Goal: Task Accomplishment & Management: Complete application form

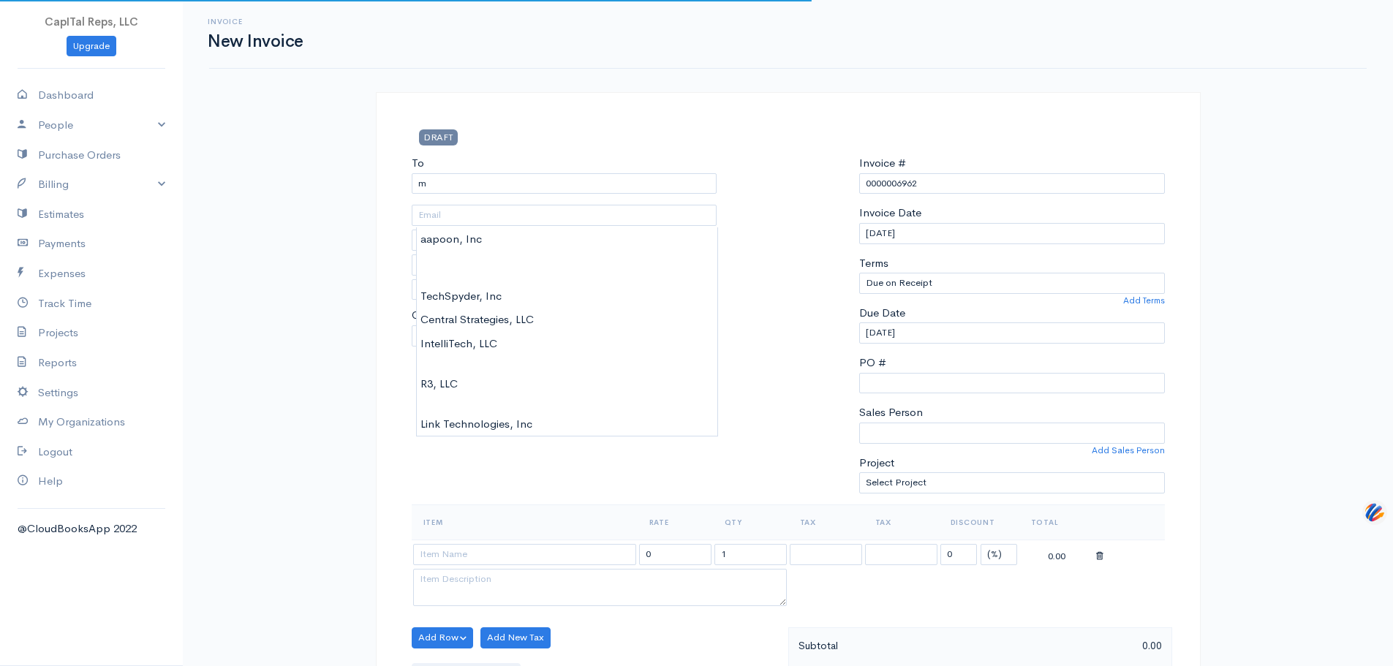
select select "[GEOGRAPHIC_DATA]"
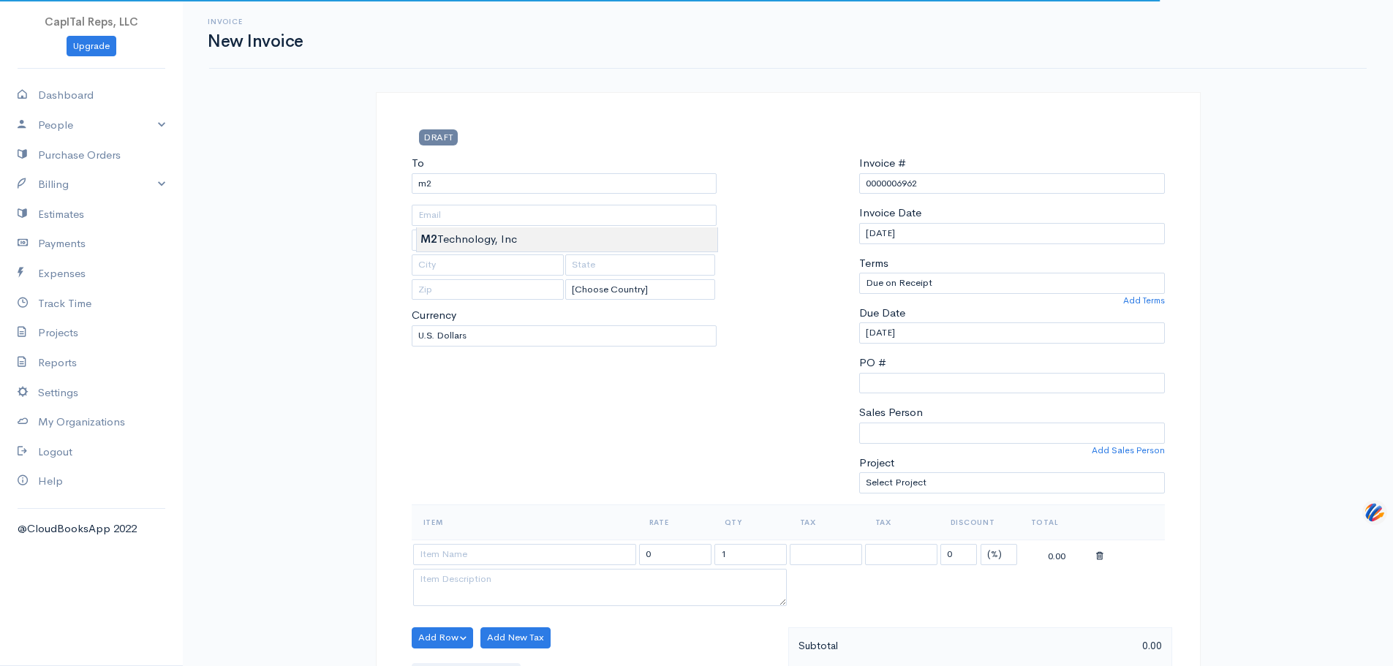
type input "M2 Technology, Inc"
click at [480, 236] on body "CapITal Reps, LLC Upgrade Dashboard People Clients Vendors Staff Users Purchase…" at bounding box center [696, 661] width 1393 height 1322
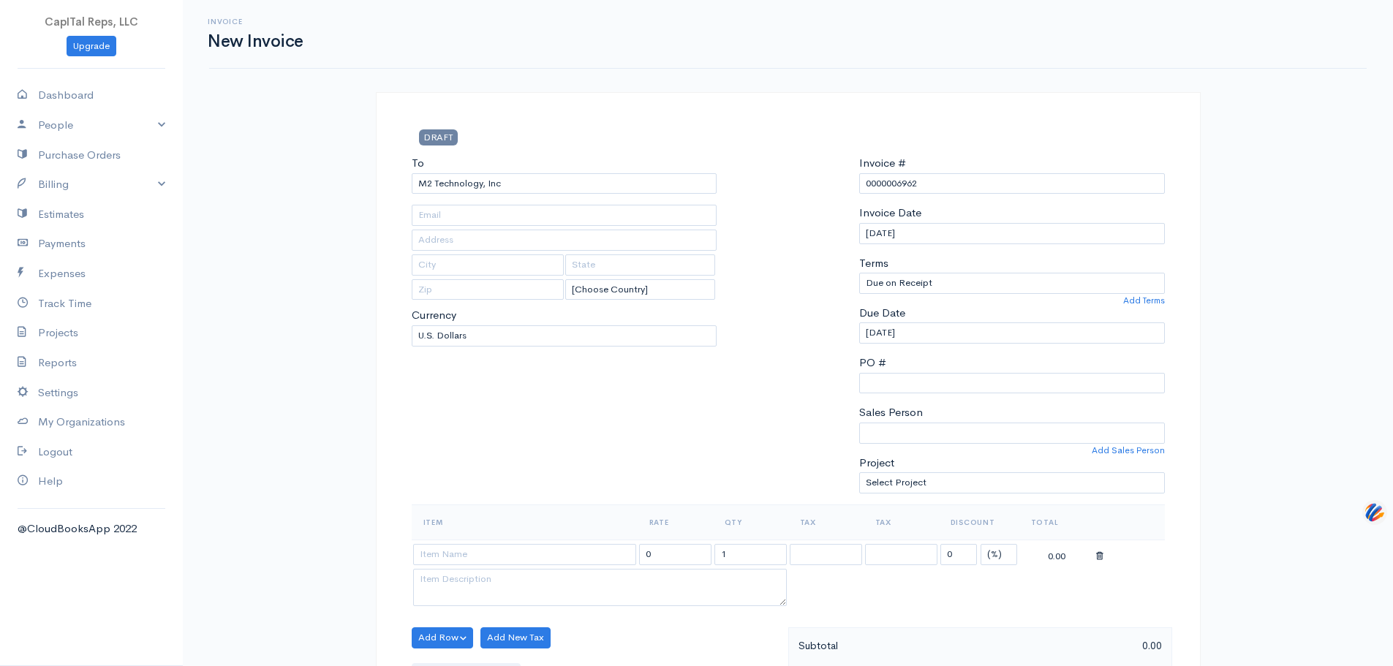
type input "Attn: [PERSON_NAME]"
type input "[STREET_ADDRESS]"
type input "San Antonio"
type input "[GEOGRAPHIC_DATA]"
type input "78258"
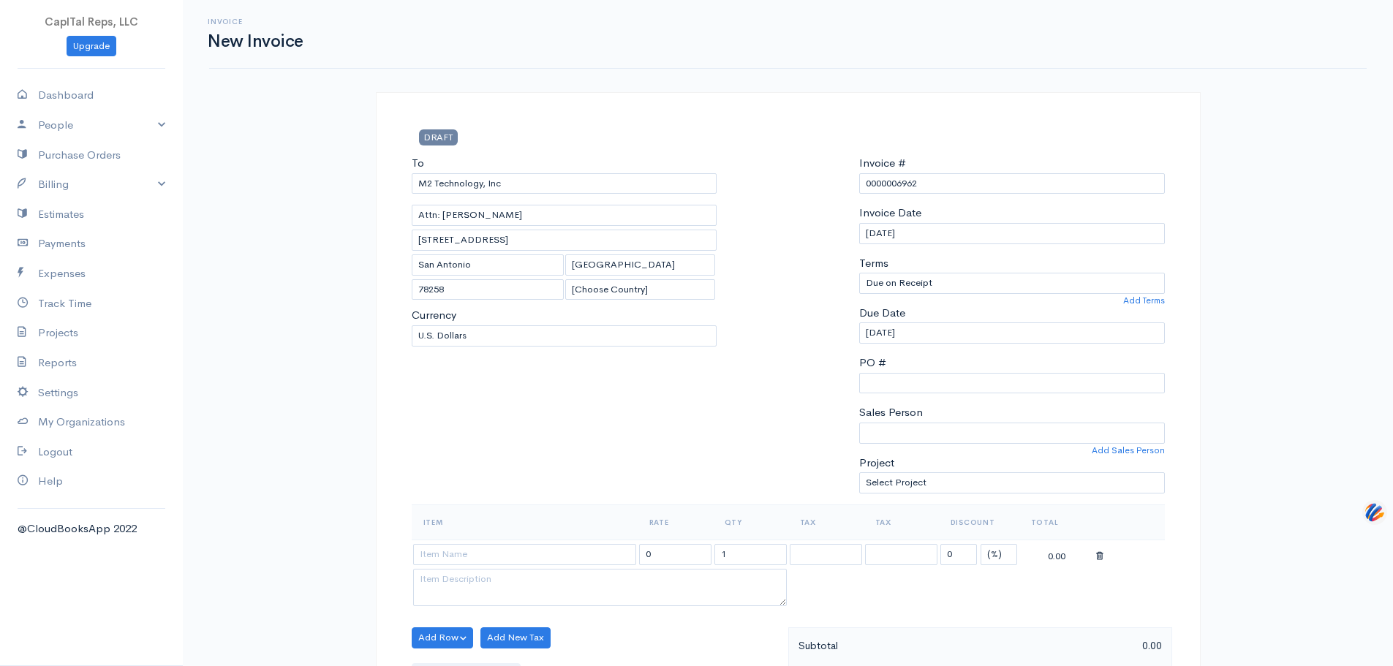
scroll to position [317, 0]
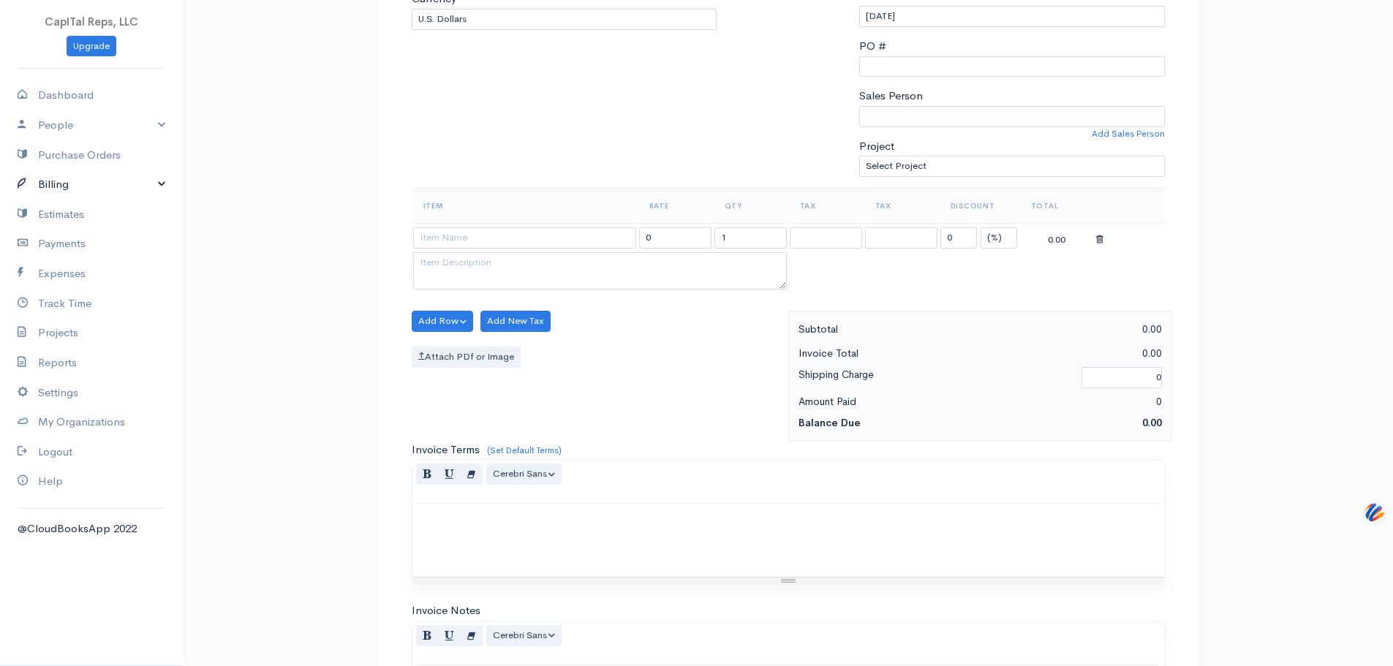
click at [111, 200] on link "Billing" at bounding box center [91, 185] width 183 height 30
click at [81, 226] on link "Invoice" at bounding box center [91, 213] width 183 height 26
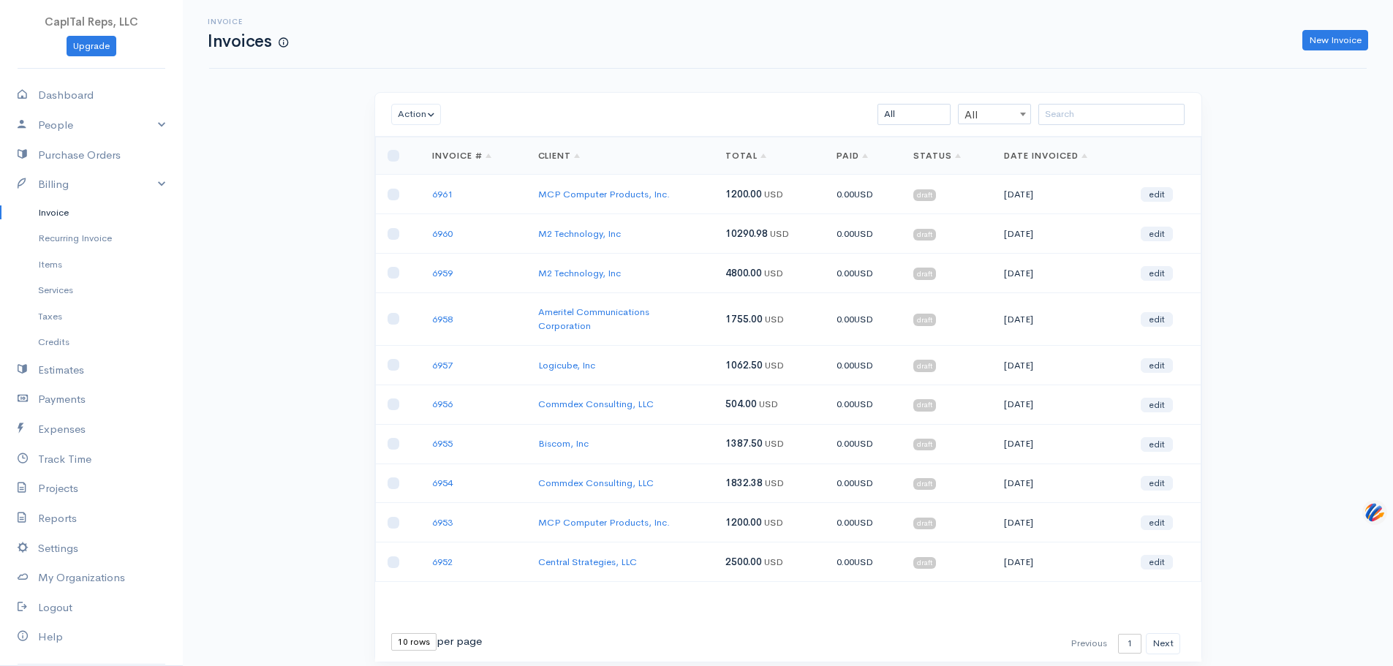
click at [590, 279] on link "M2 Technology, Inc" at bounding box center [579, 273] width 83 height 12
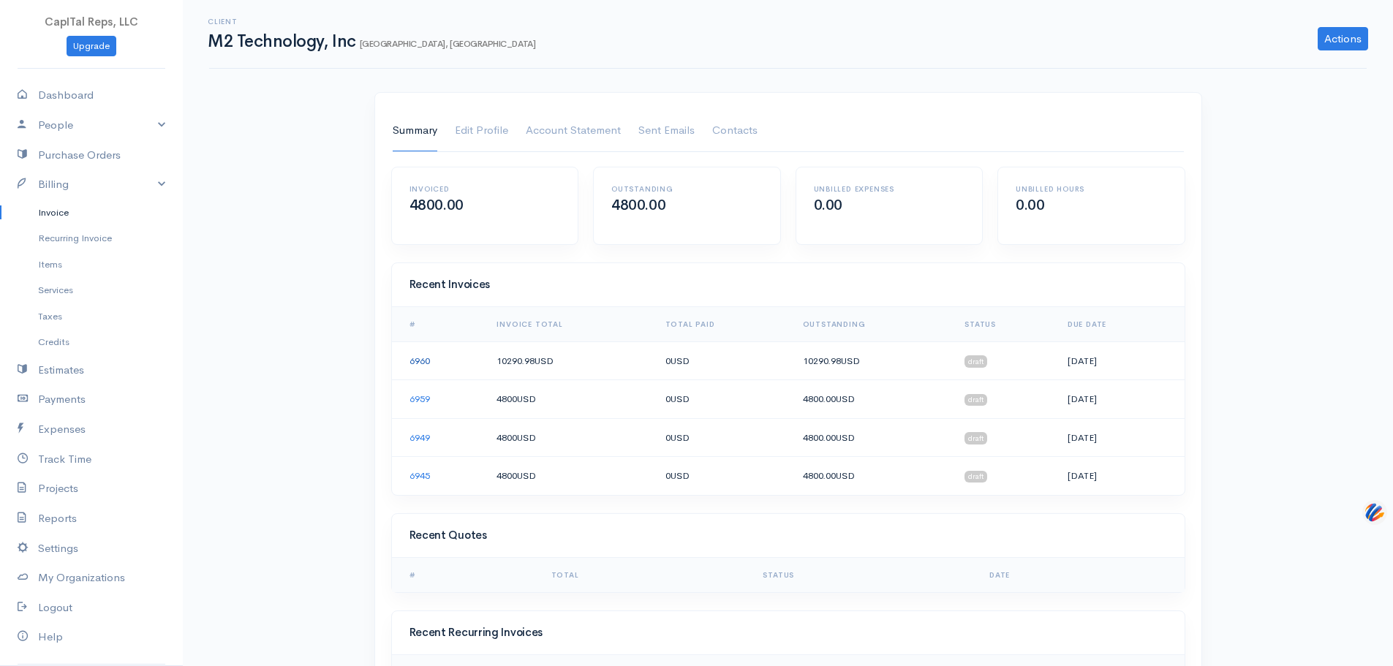
click at [430, 367] on link "6960" at bounding box center [419, 361] width 20 height 12
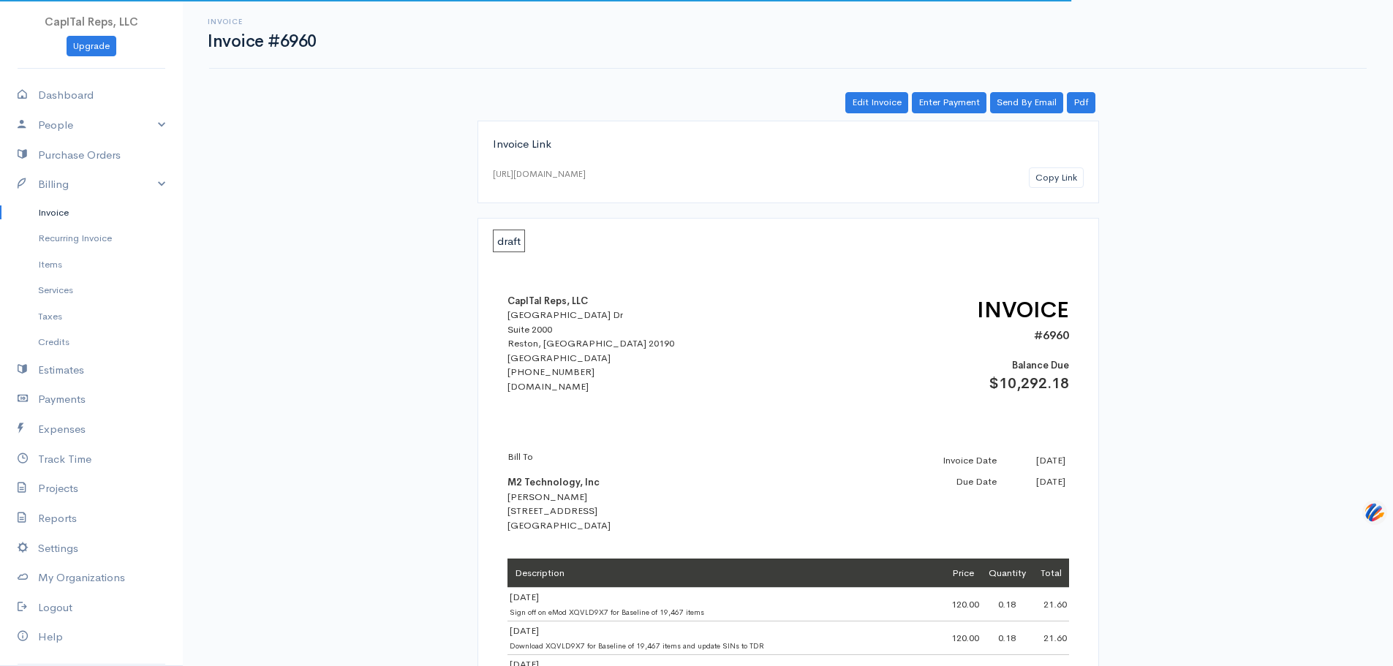
scroll to position [317, 0]
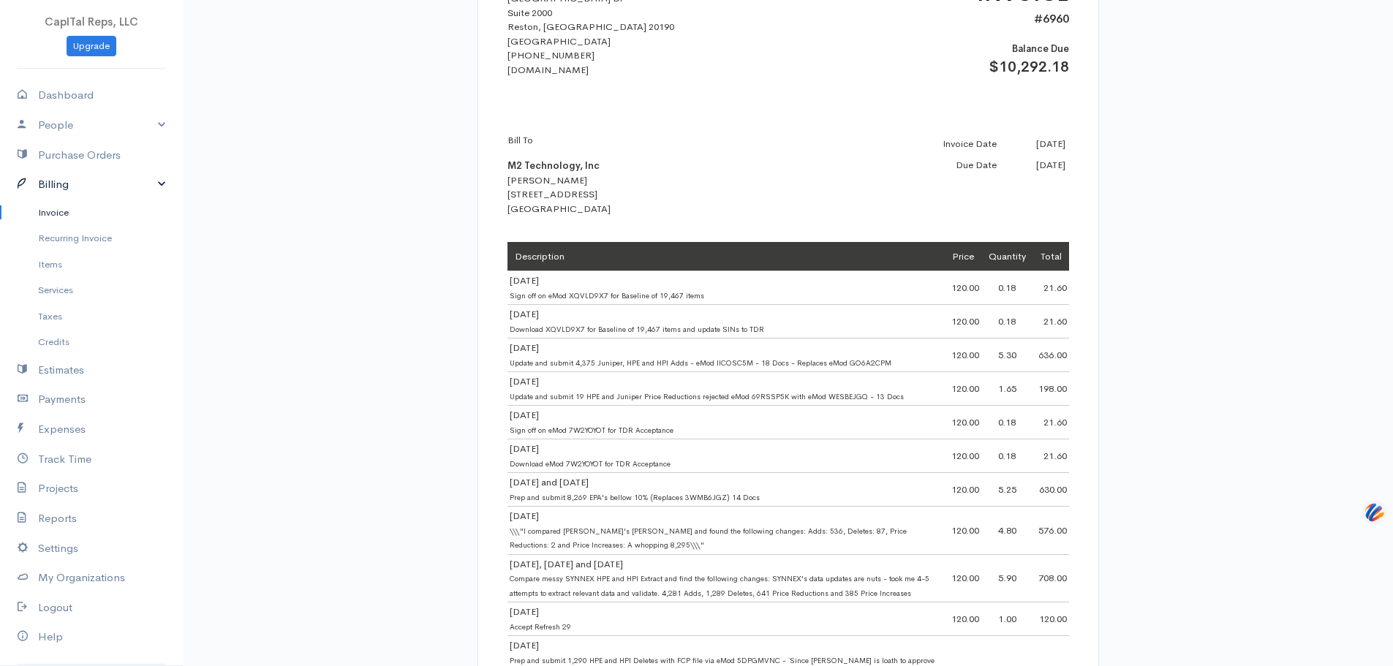
click at [76, 200] on link "Billing" at bounding box center [91, 185] width 183 height 30
click at [74, 200] on link "Billing" at bounding box center [91, 185] width 183 height 30
click at [69, 226] on link "Invoice" at bounding box center [91, 213] width 183 height 26
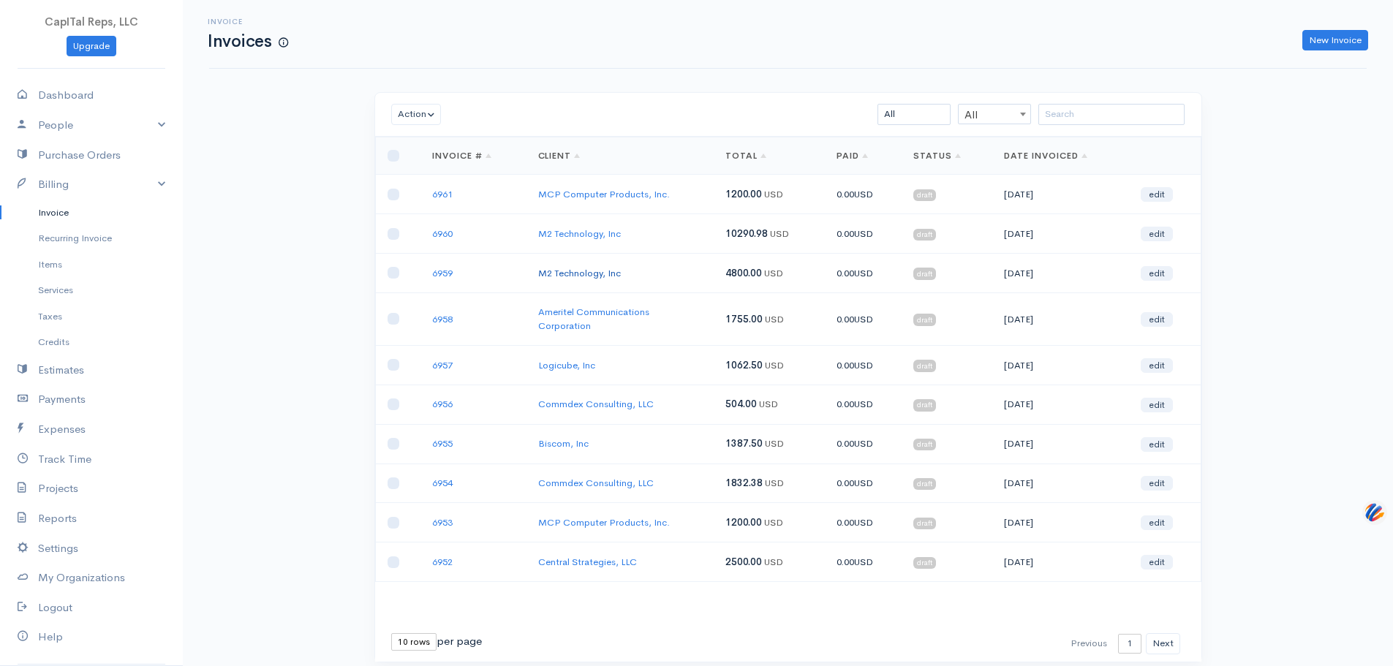
click at [605, 279] on link "M2 Technology, Inc" at bounding box center [579, 273] width 83 height 12
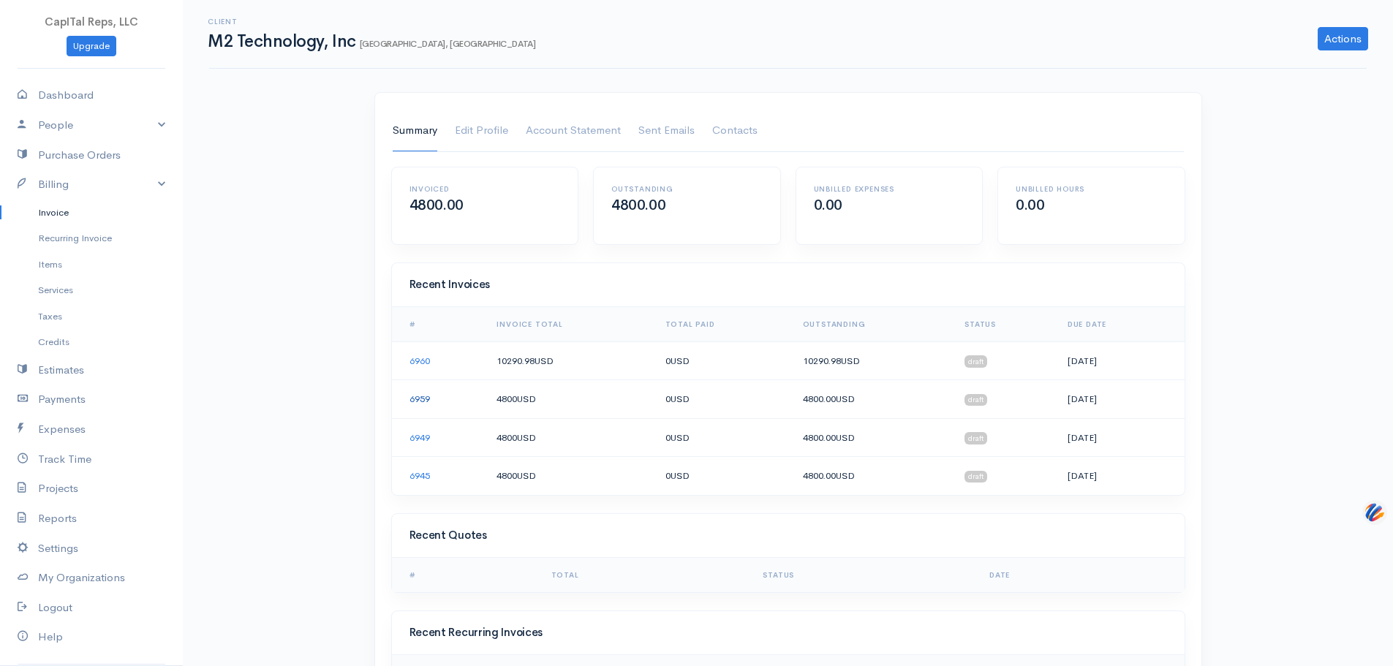
click at [420, 405] on link "6959" at bounding box center [419, 399] width 20 height 12
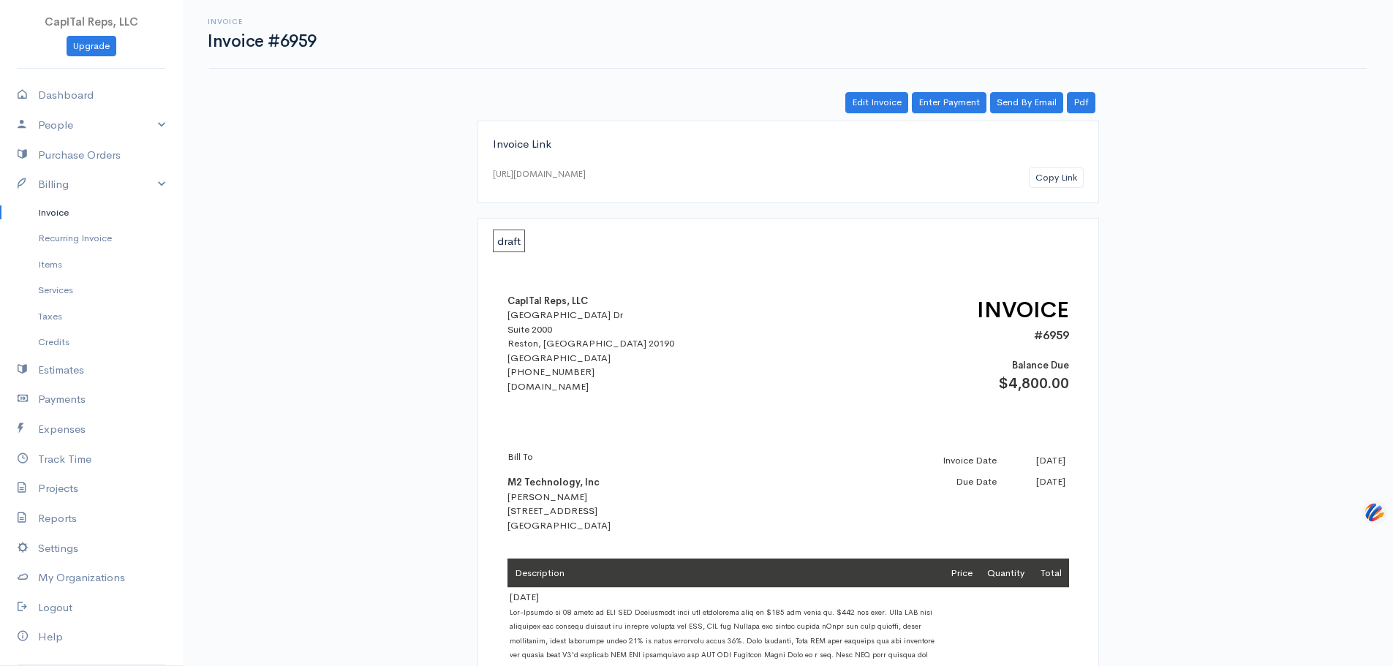
scroll to position [317, 0]
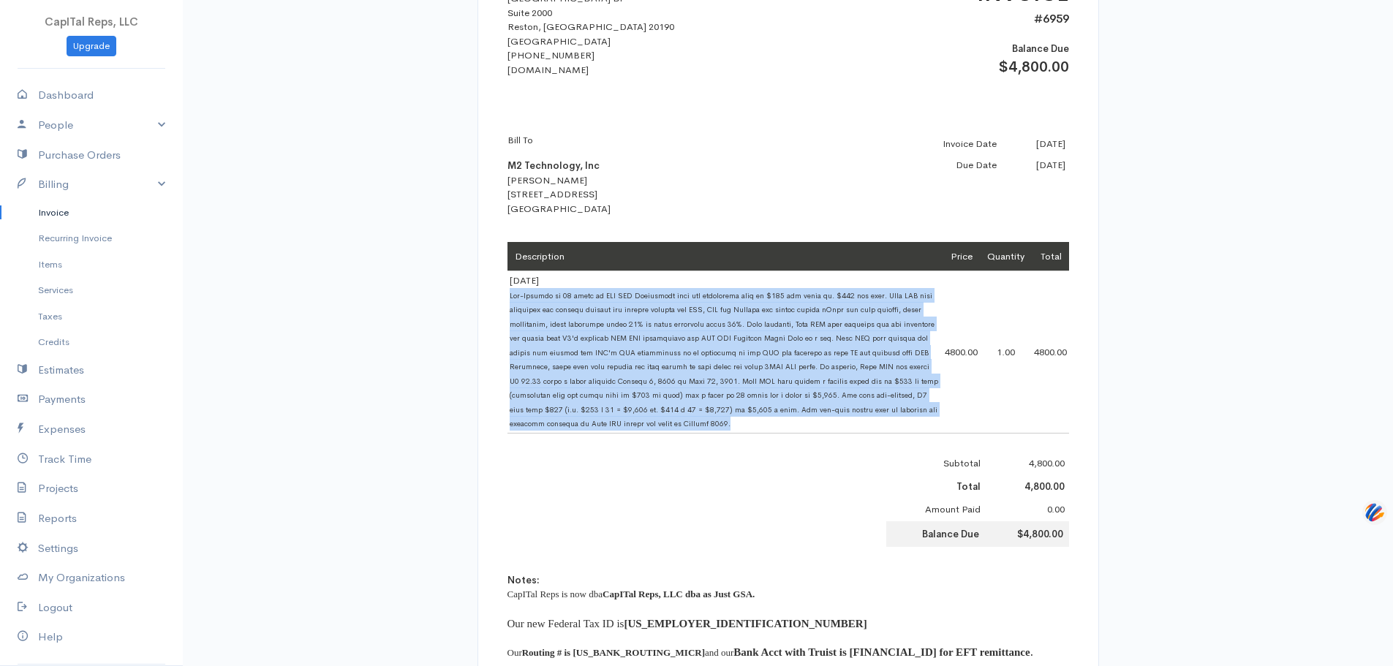
drag, startPoint x: 700, startPoint y: 466, endPoint x: 507, endPoint y: 338, distance: 231.1
click at [507, 338] on td "[DATE]" at bounding box center [724, 352] width 435 height 162
copy span "Pre-Payment of 40 hours of GSA MAS Consulting from the discounted rate of $120 …"
click at [72, 200] on link "Billing" at bounding box center [91, 185] width 183 height 30
click at [83, 200] on link "Billing" at bounding box center [91, 185] width 183 height 30
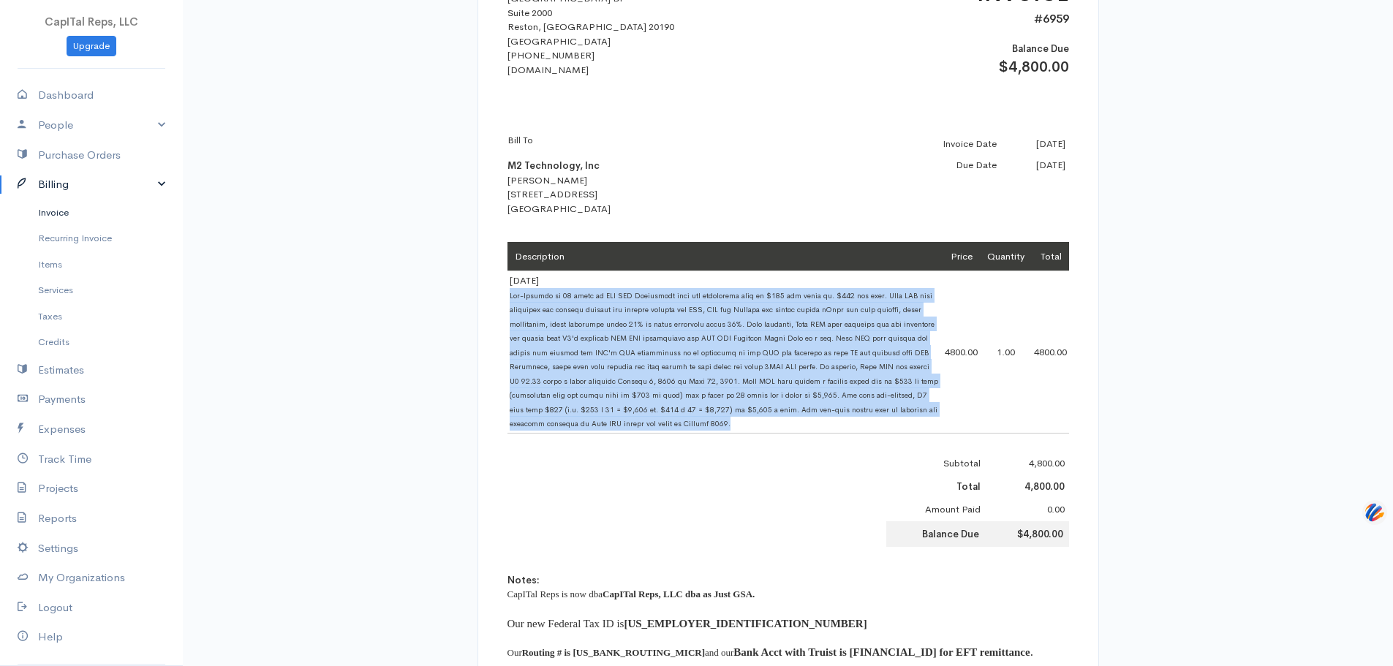
click at [65, 226] on link "Invoice" at bounding box center [91, 213] width 183 height 26
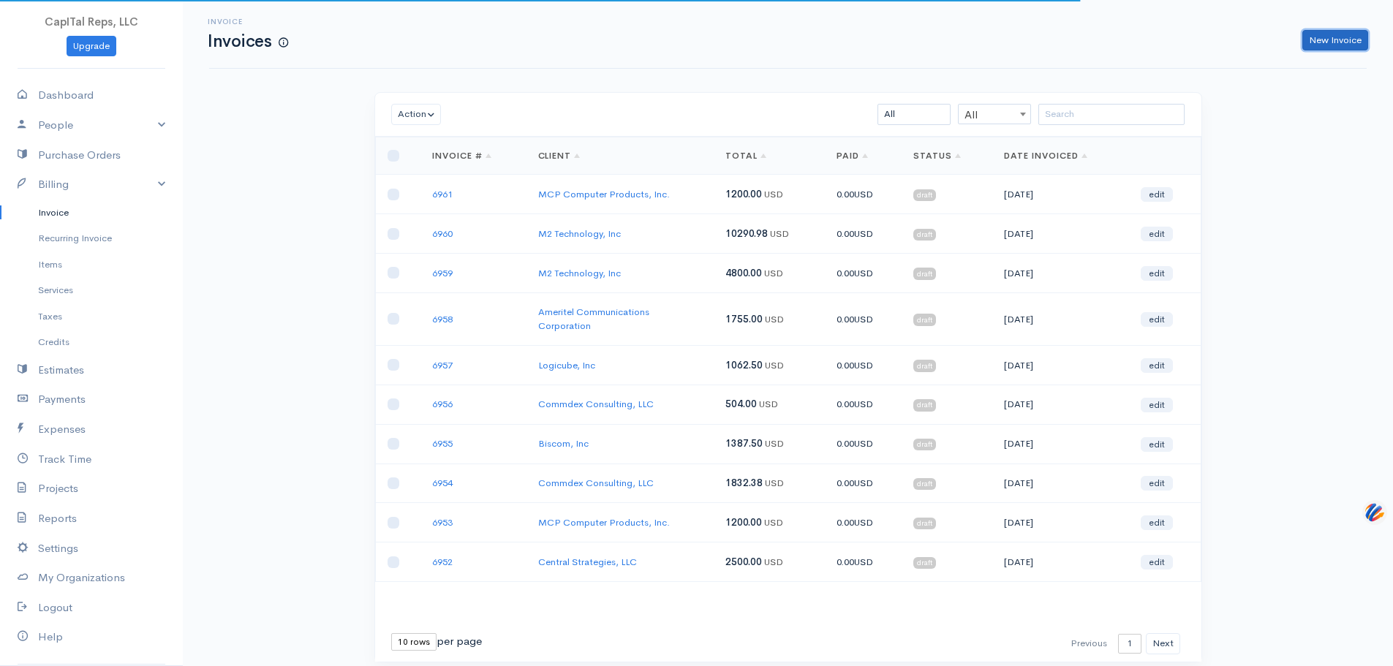
click at [1308, 41] on link "New Invoice" at bounding box center [1335, 40] width 66 height 21
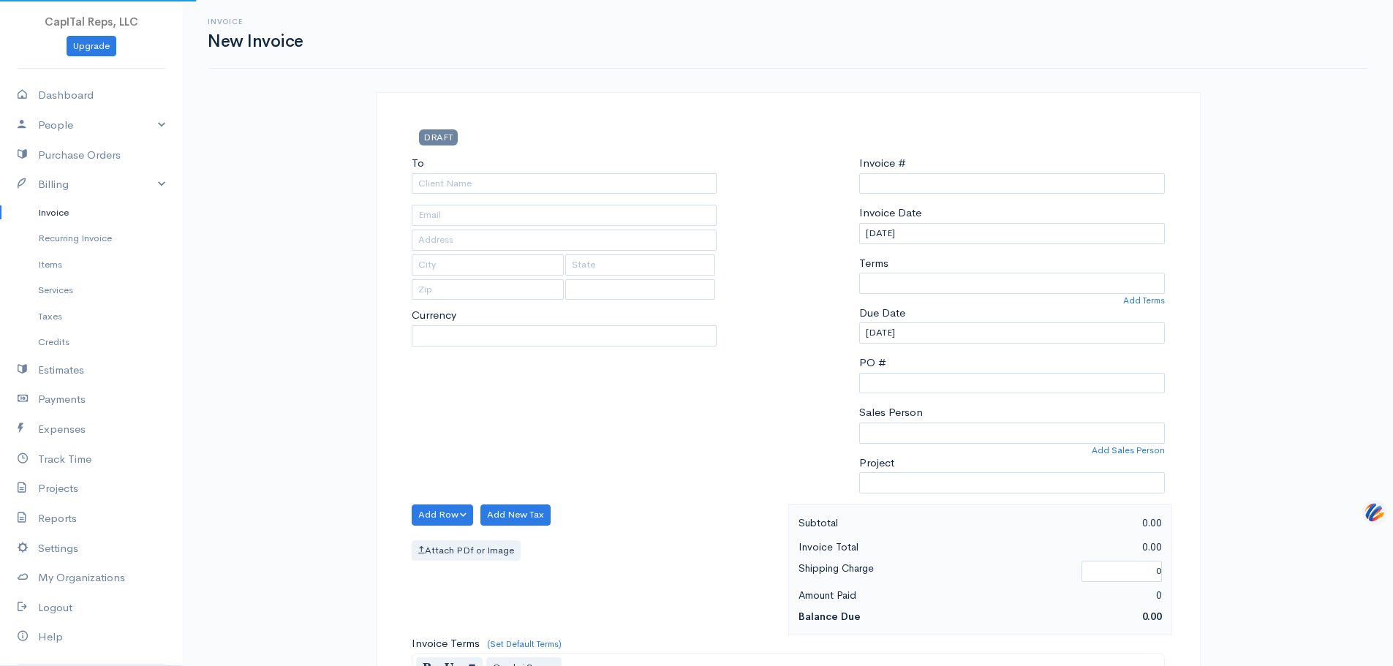
select select "USD"
select select "[GEOGRAPHIC_DATA]"
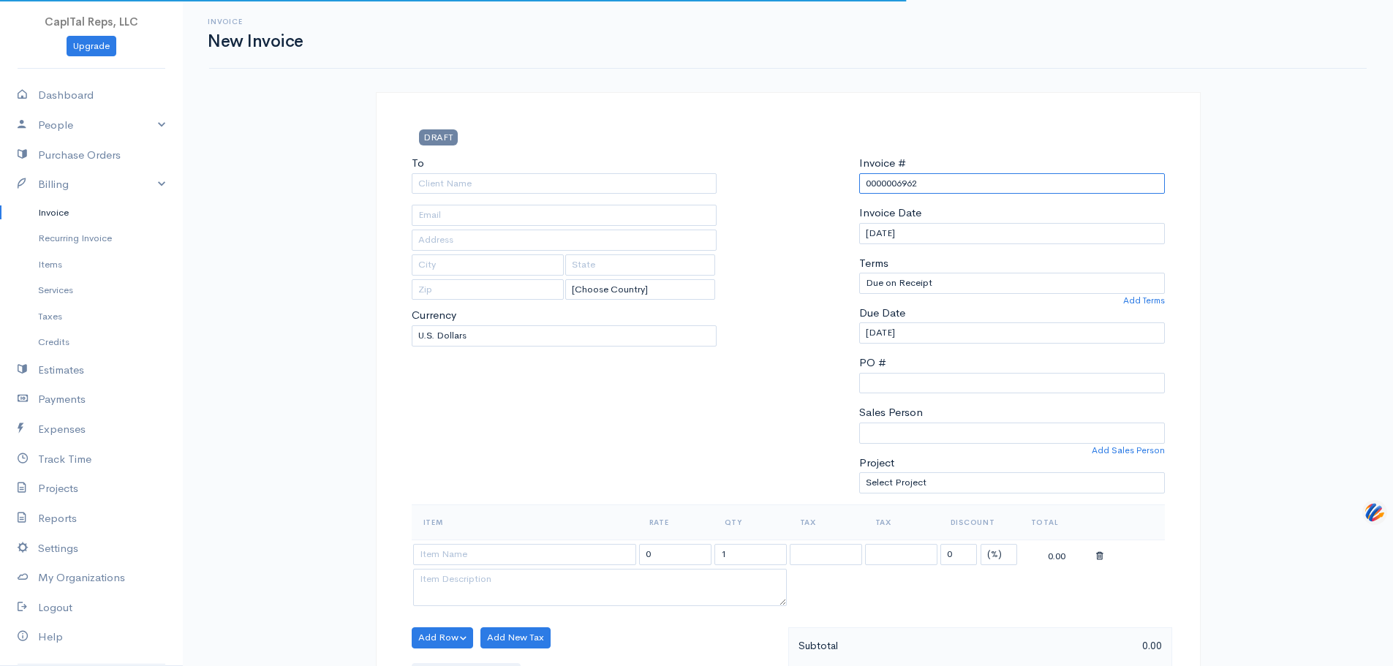
click at [931, 194] on input "0000006962" at bounding box center [1012, 183] width 306 height 21
drag, startPoint x: 906, startPoint y: 212, endPoint x: 836, endPoint y: 217, distance: 70.4
click at [836, 217] on div "To [Choose Country] [GEOGRAPHIC_DATA] [GEOGRAPHIC_DATA] [GEOGRAPHIC_DATA] [GEOG…" at bounding box center [788, 329] width 768 height 349
type input "6962"
click at [474, 194] on input "To" at bounding box center [565, 183] width 306 height 21
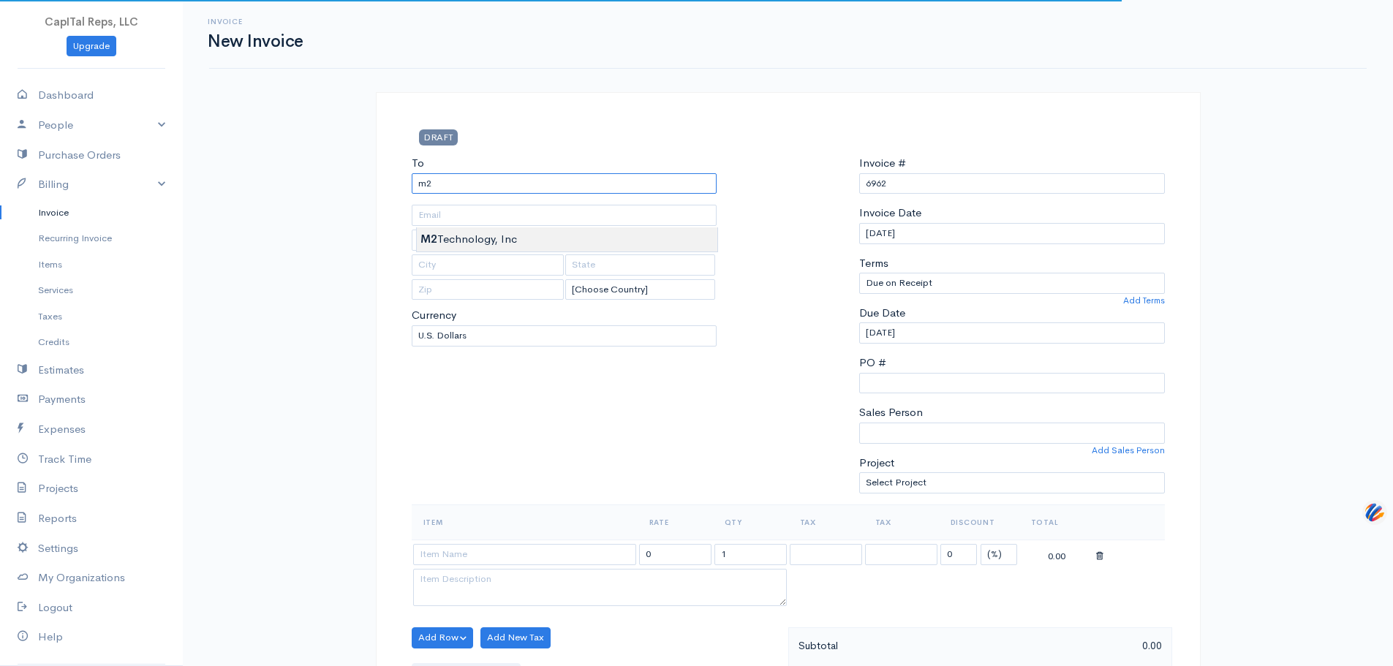
type input "M2 Technology, Inc"
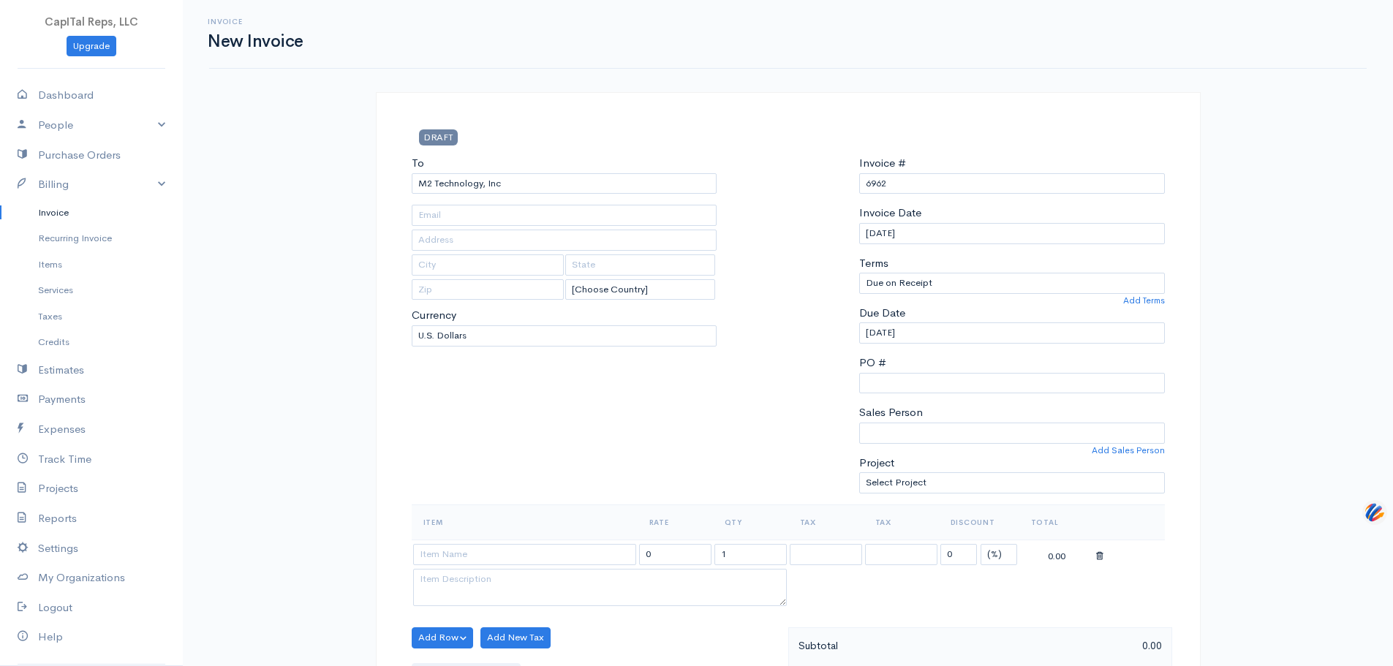
click at [486, 243] on body "CapITal Reps, LLC Upgrade Dashboard People Clients Vendors Staff Users Purchase…" at bounding box center [696, 661] width 1393 height 1322
type input "Attn: [PERSON_NAME]"
type input "[STREET_ADDRESS]"
type input "San Antonio"
type input "[GEOGRAPHIC_DATA]"
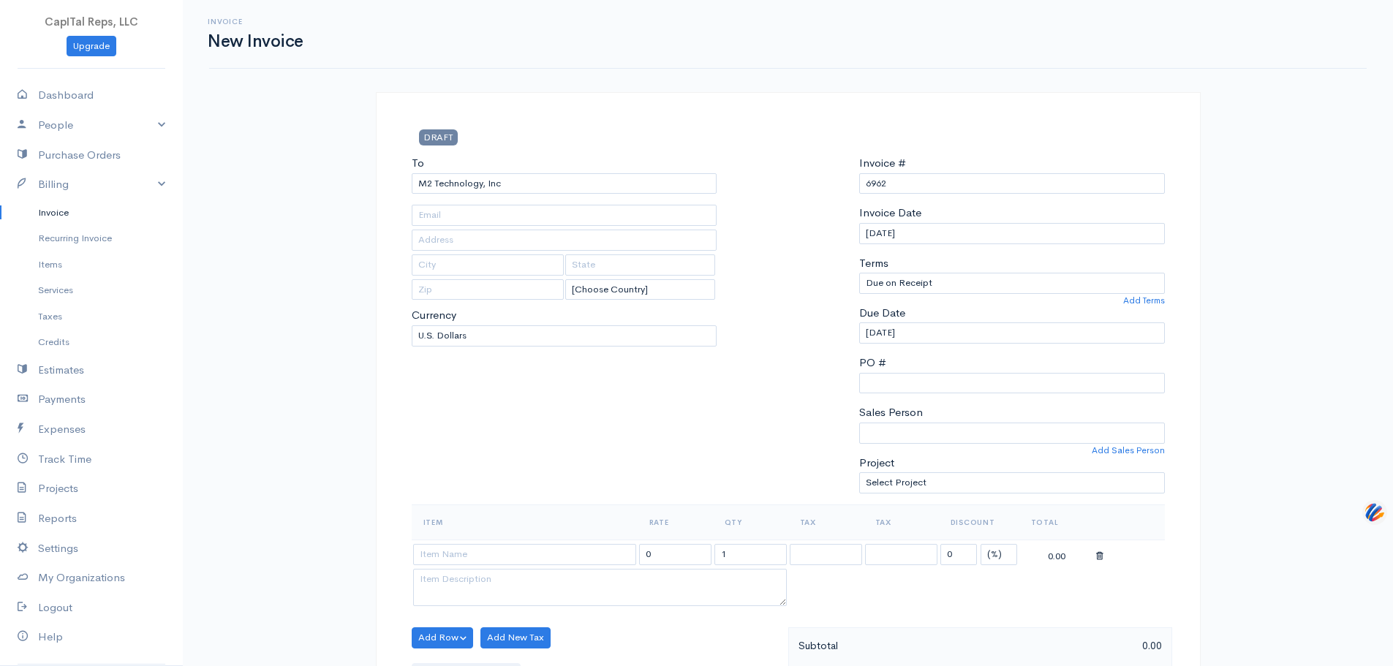
type input "78258"
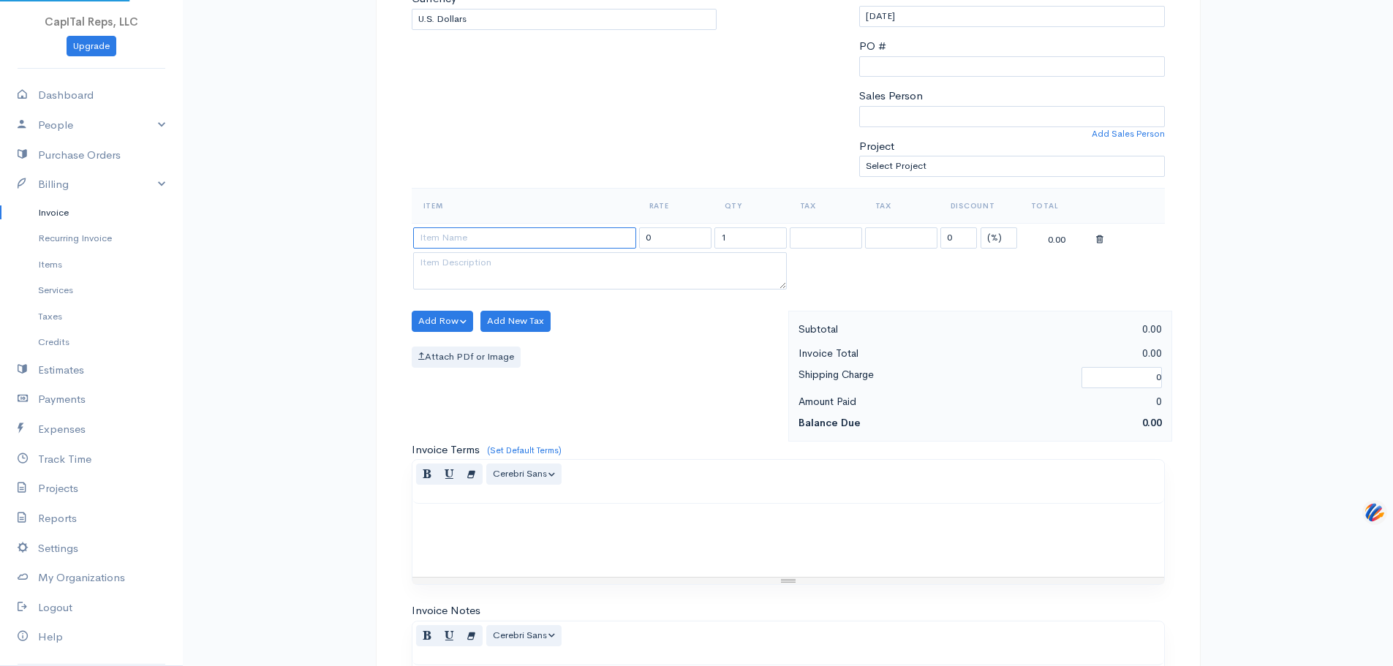
click at [572, 249] on input at bounding box center [524, 237] width 223 height 21
type input "[DATE]"
type input "4800"
click at [500, 290] on textarea at bounding box center [600, 271] width 374 height 38
type textarea "o"
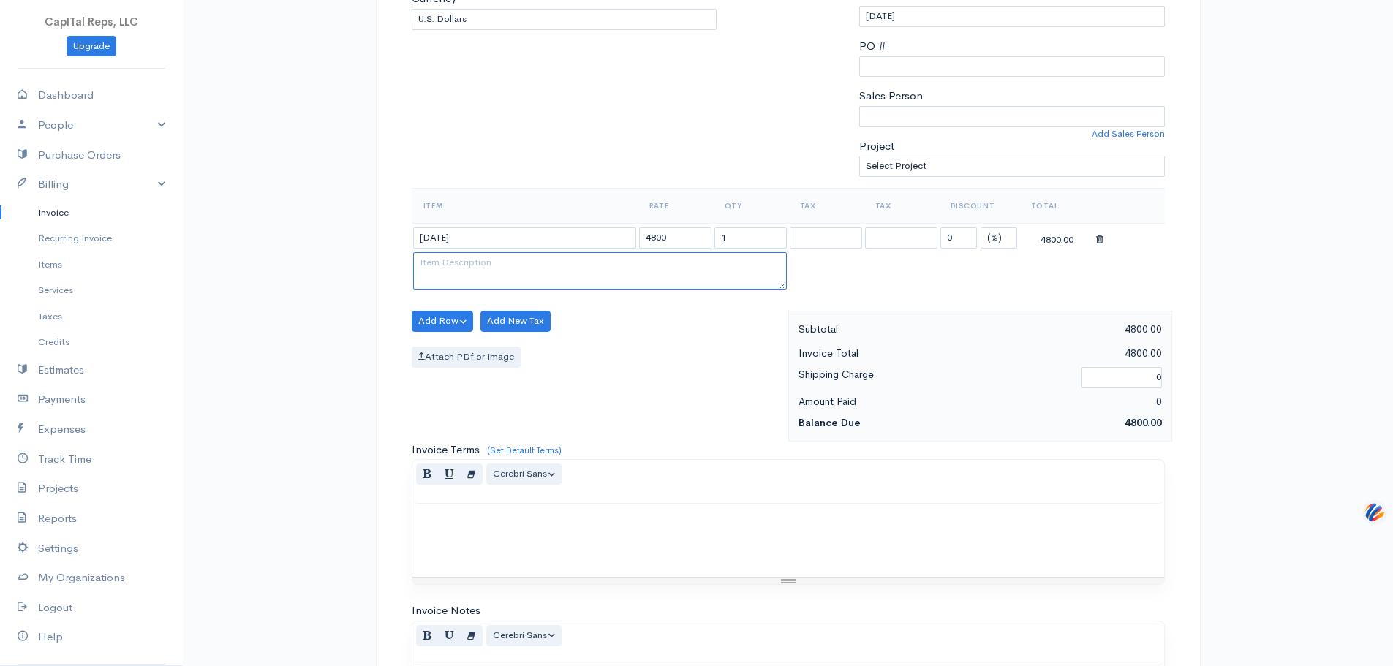
type textarea ")"
paste textarea "Pre-Payment of 40 hours of GSA MAS Consulting from the discounted rate of $120 …"
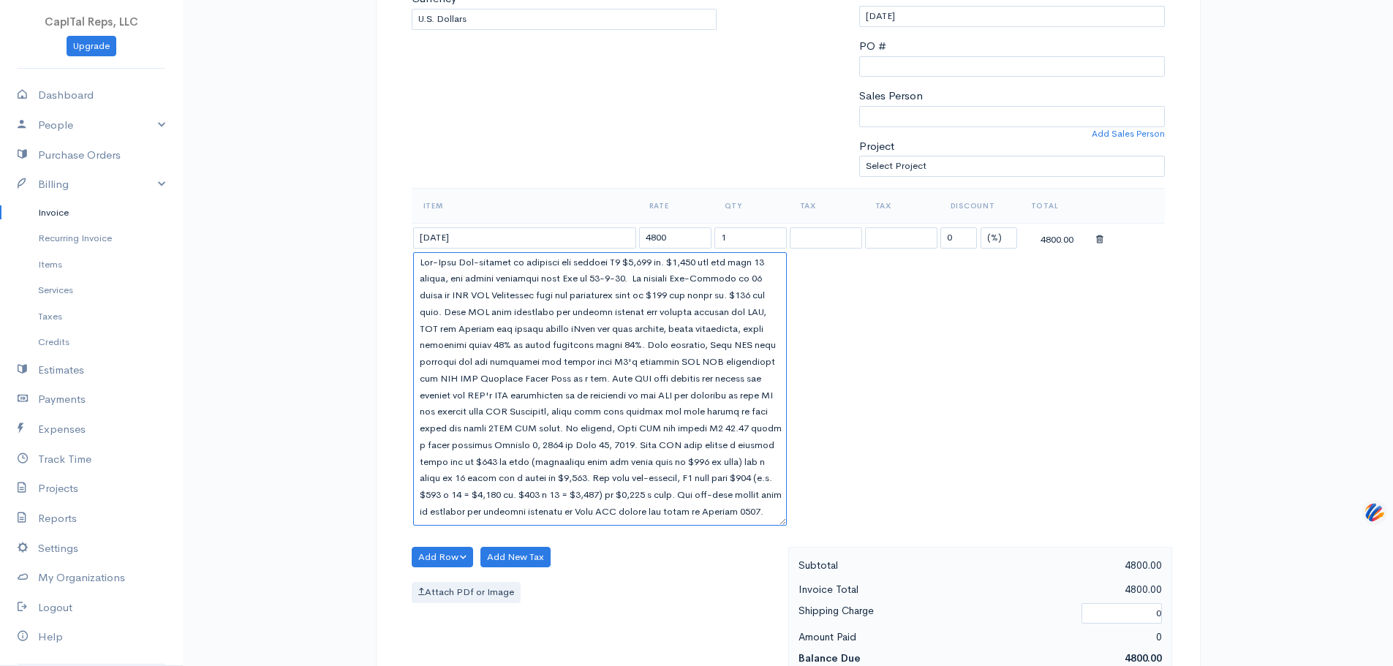
drag, startPoint x: 781, startPoint y: 392, endPoint x: 708, endPoint y: 553, distance: 177.0
click at [812, 529] on table "Item Rate Qty Tax Tax Discount Total [DATE] 4800 1 0 (%) Flat 4800.00" at bounding box center [788, 358] width 753 height 341
drag, startPoint x: 655, startPoint y: 618, endPoint x: 610, endPoint y: 610, distance: 45.4
click at [610, 534] on textarea at bounding box center [600, 392] width 374 height 281
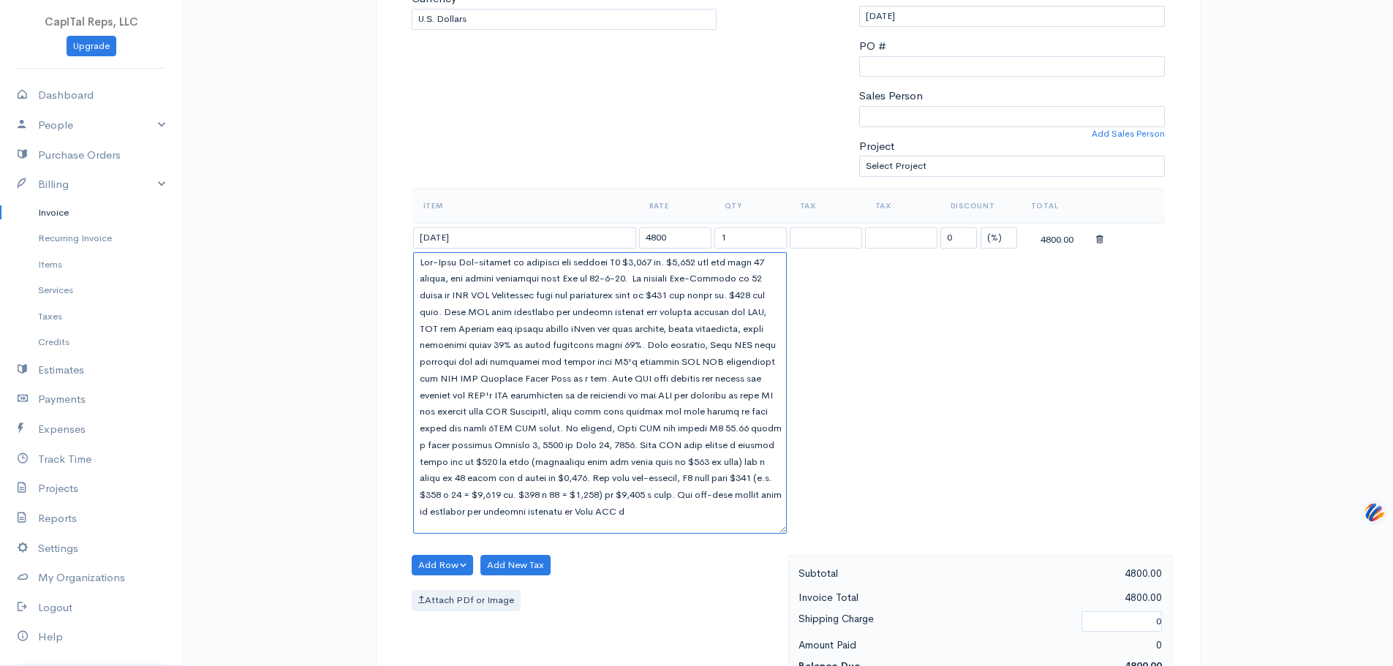
scroll to position [160, 0]
click at [587, 534] on textarea at bounding box center [600, 392] width 374 height 281
click at [586, 534] on textarea at bounding box center [600, 392] width 374 height 281
click at [583, 534] on textarea at bounding box center [600, 392] width 374 height 281
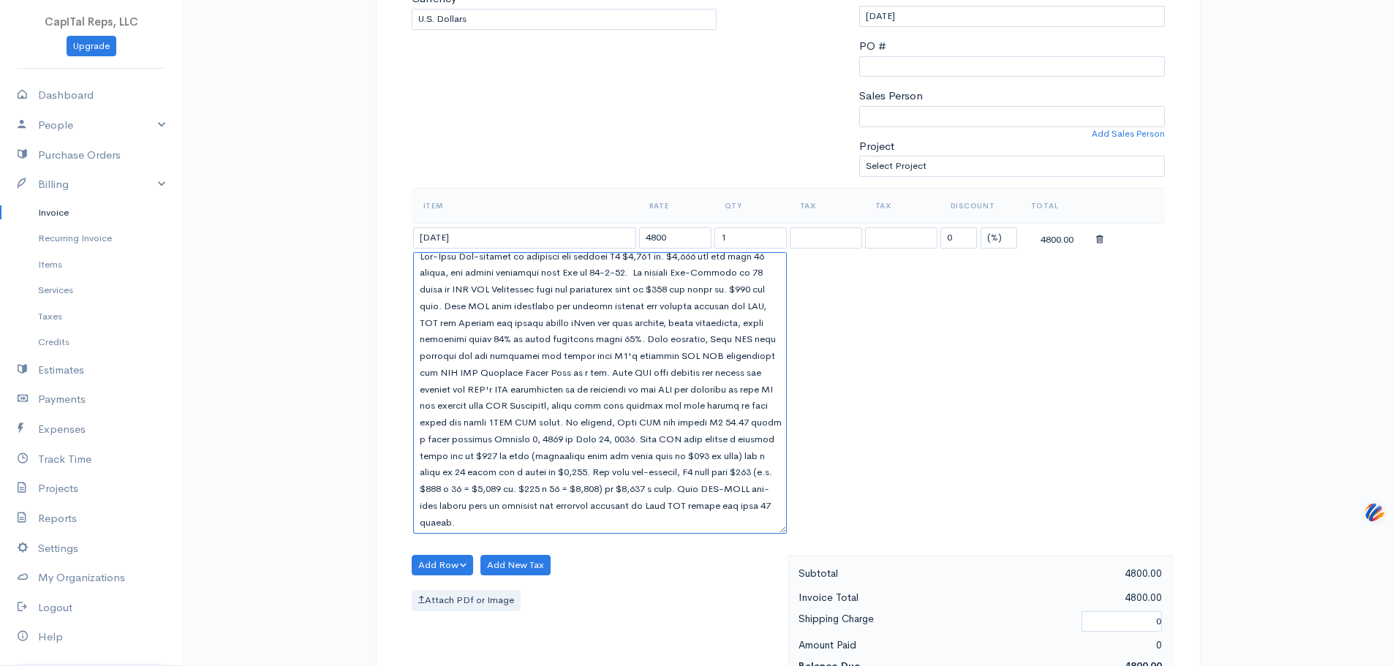
drag, startPoint x: 515, startPoint y: 612, endPoint x: 563, endPoint y: 587, distance: 53.6
click at [563, 534] on textarea at bounding box center [600, 392] width 374 height 281
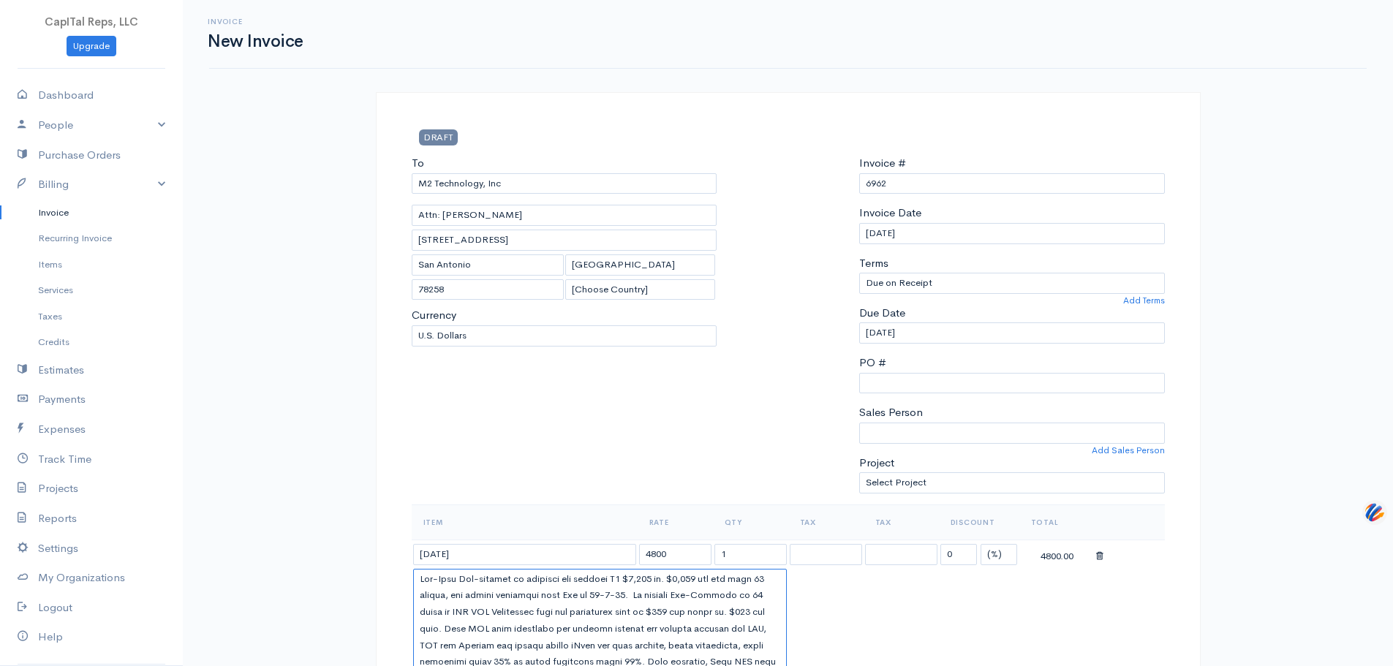
scroll to position [317, 0]
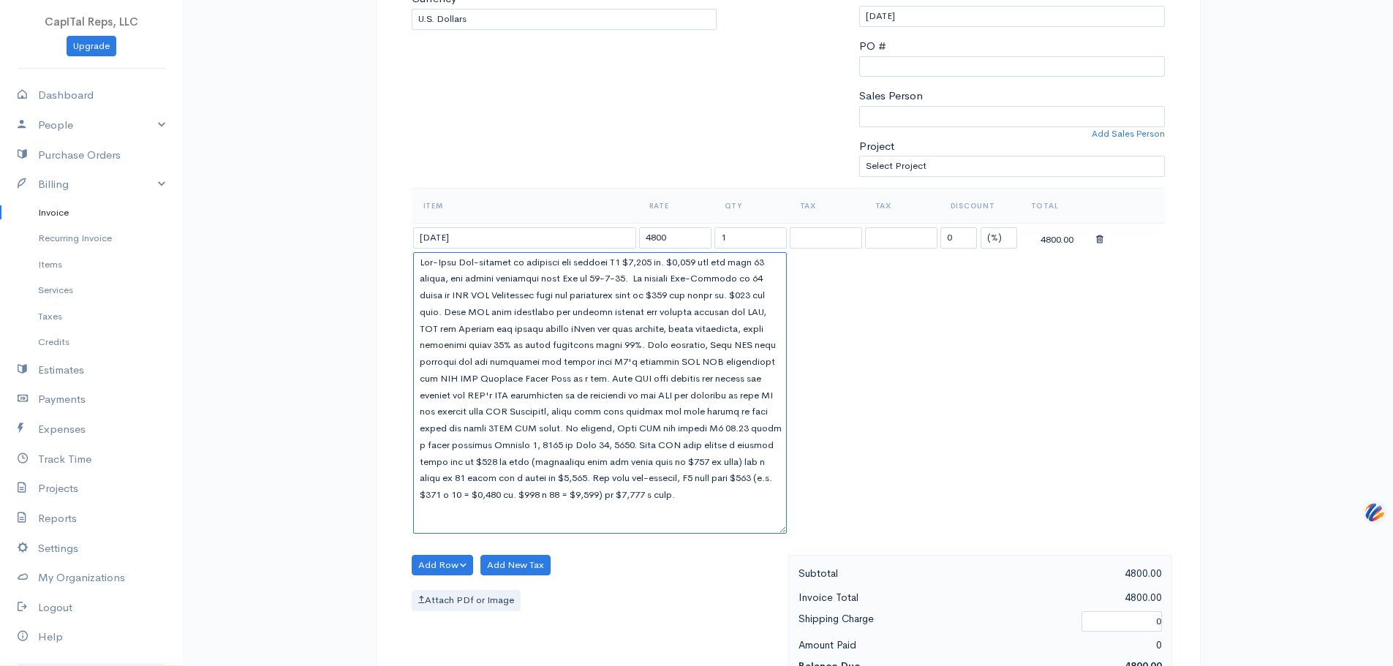
click at [504, 405] on textarea at bounding box center [600, 392] width 374 height 281
click at [494, 406] on textarea at bounding box center [600, 392] width 374 height 281
click at [496, 406] on textarea at bounding box center [600, 392] width 374 height 281
paste textarea "This ONE-TIME pre-paid monies will be credited for services rendered by Just GS…"
click at [423, 453] on textarea at bounding box center [600, 392] width 374 height 281
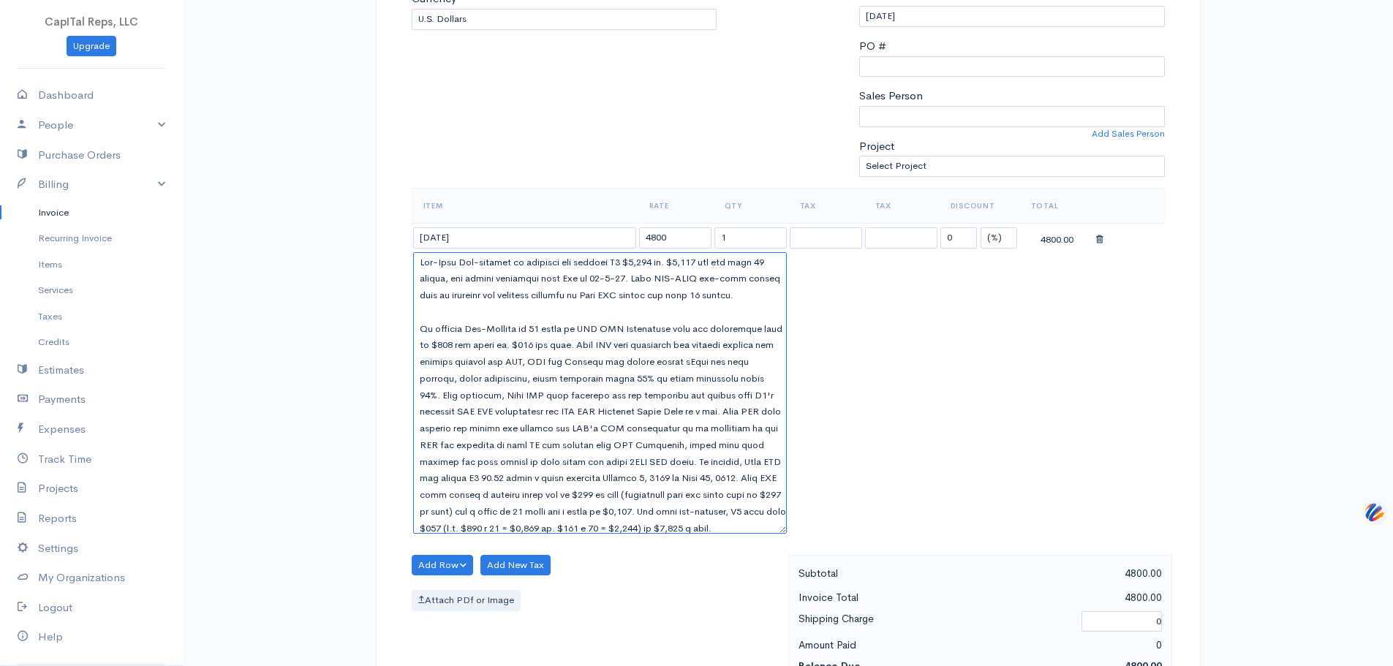
paste textarea "time pre-payment in exchange for billing M2 $4,400 versus $4,800 for the next 1…"
click at [584, 384] on textarea at bounding box center [600, 392] width 374 height 281
click at [501, 534] on textarea at bounding box center [600, 392] width 374 height 281
click at [522, 534] on textarea at bounding box center [600, 392] width 374 height 281
click at [502, 534] on textarea at bounding box center [600, 392] width 374 height 281
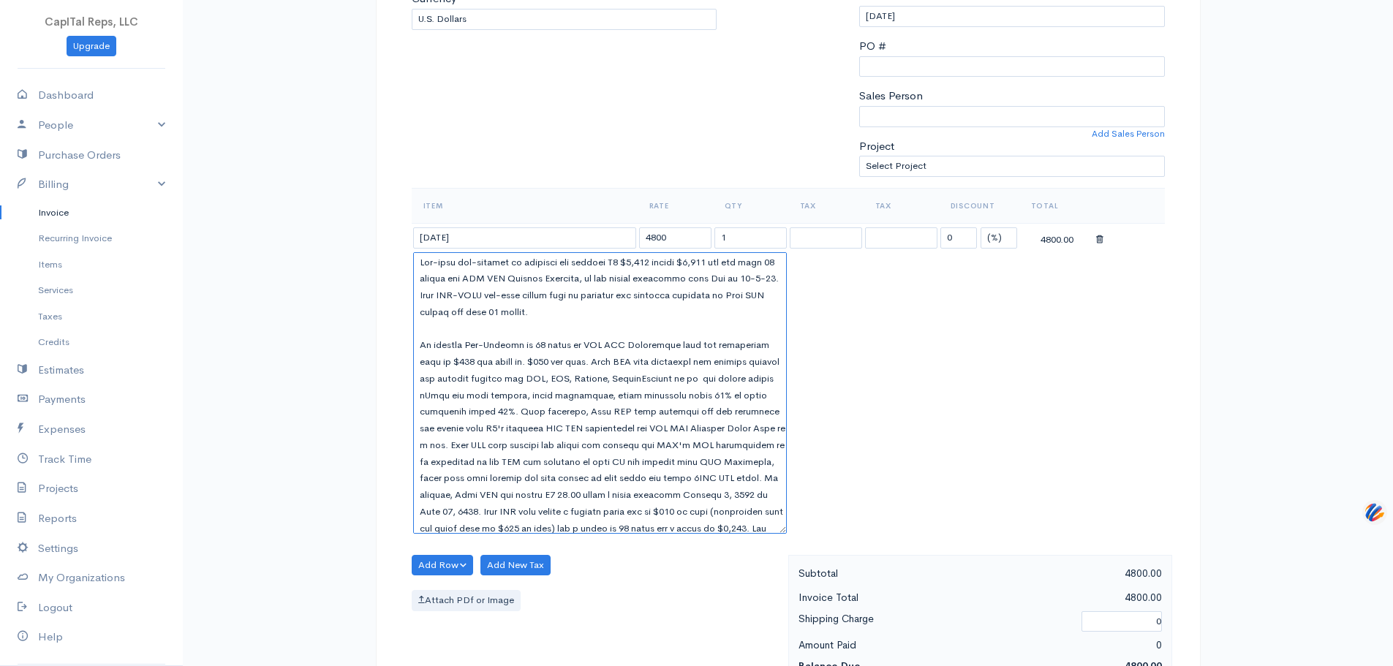
click at [563, 534] on textarea at bounding box center [600, 392] width 374 height 281
click at [649, 534] on textarea at bounding box center [600, 392] width 374 height 281
click at [613, 534] on textarea at bounding box center [600, 392] width 374 height 281
click at [616, 534] on textarea at bounding box center [600, 392] width 374 height 281
click at [605, 534] on textarea at bounding box center [600, 392] width 374 height 281
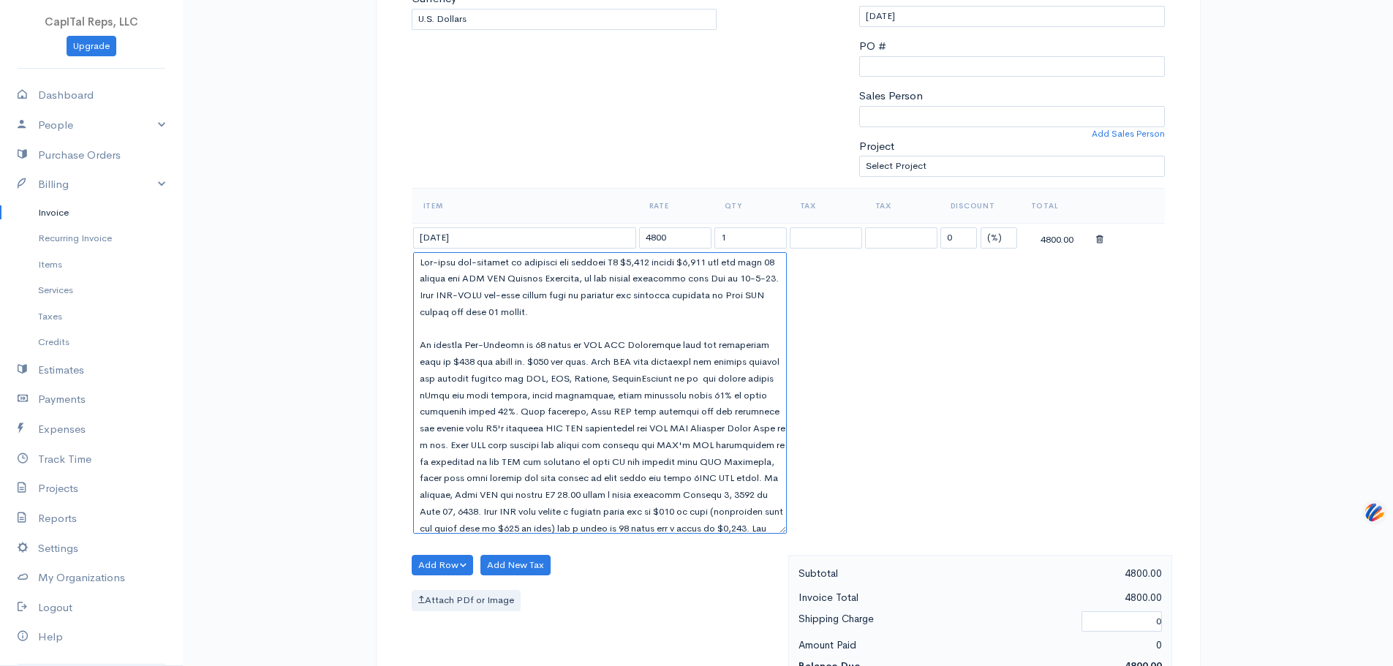
paste textarea "inkLogical, et al, and submit either eMods for adds,"
paste textarea "GSA will determine the monthly changes for products from HPE, HPI, Juniper, Thi…"
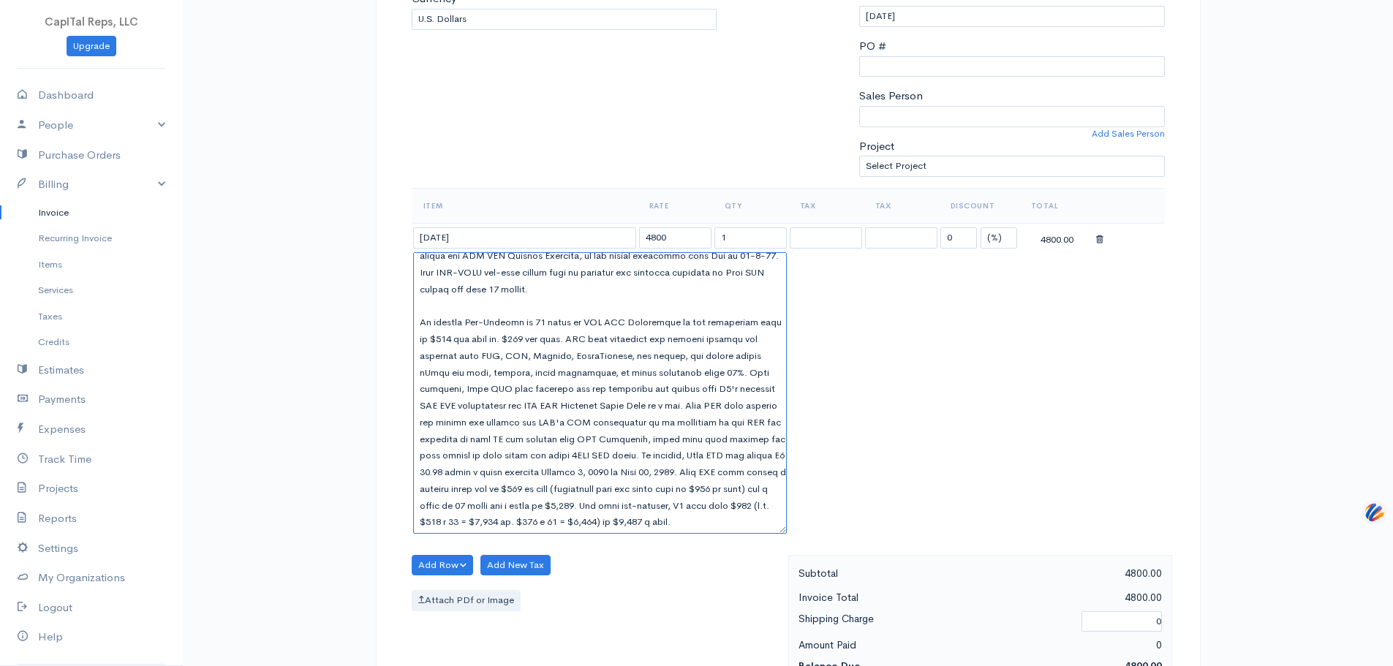
scroll to position [0, 0]
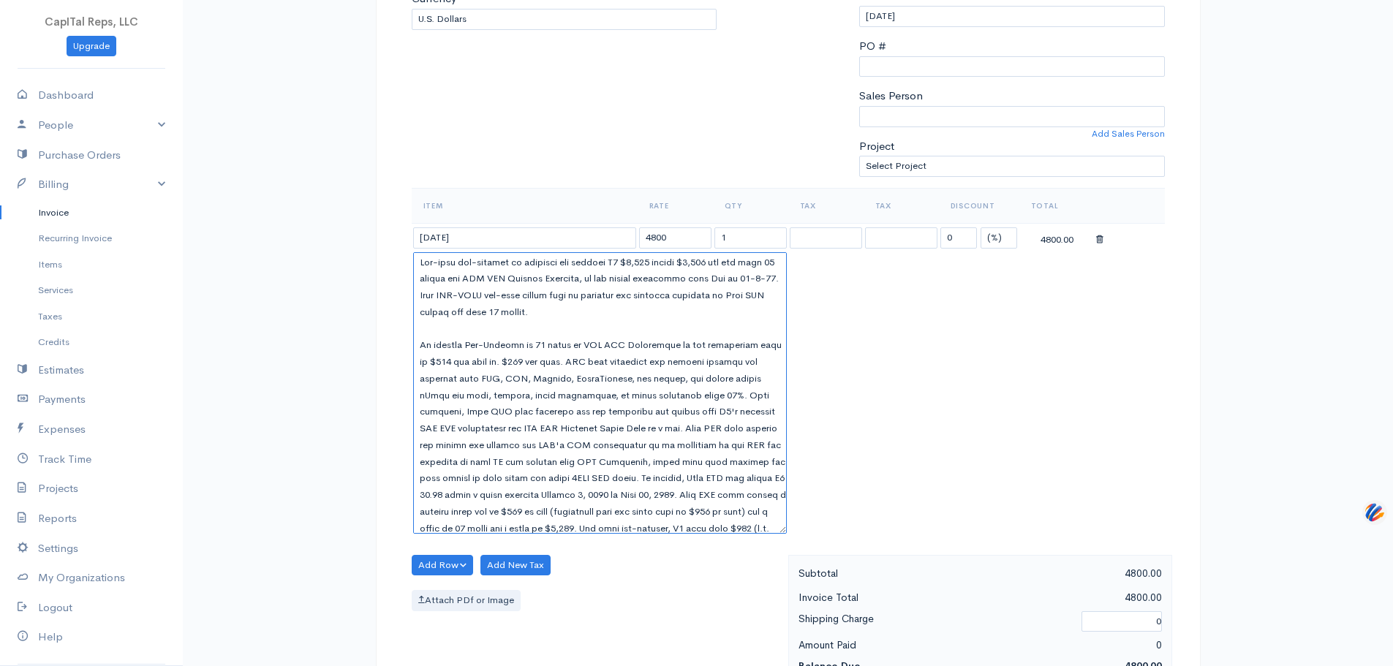
click at [550, 367] on textarea at bounding box center [600, 392] width 374 height 281
drag, startPoint x: 475, startPoint y: 370, endPoint x: 404, endPoint y: 372, distance: 71.7
click at [404, 372] on div "DRAFT To M2 Technology, Inc Attn: [PERSON_NAME] [STREET_ADDRESS][PERSON_NAME] […" at bounding box center [788, 498] width 825 height 1445
click at [692, 363] on textarea at bounding box center [600, 392] width 374 height 281
click at [542, 447] on textarea at bounding box center [600, 392] width 374 height 281
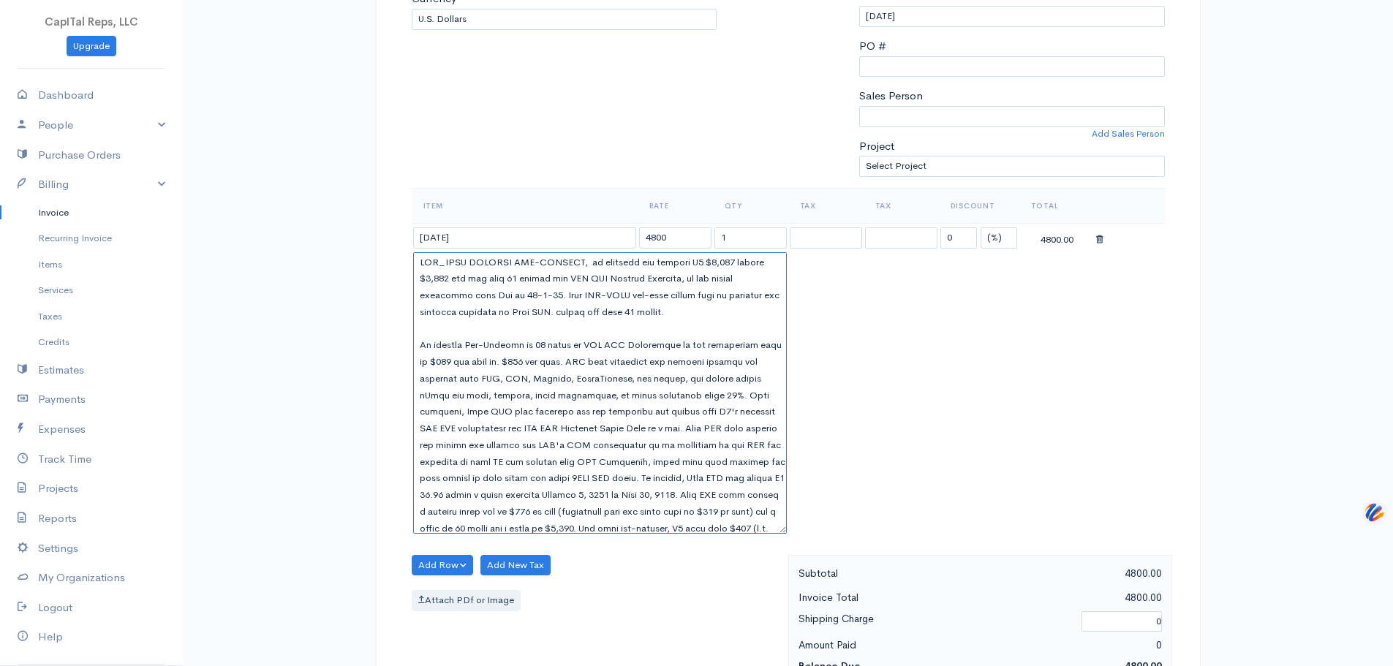
drag, startPoint x: 583, startPoint y: 453, endPoint x: 551, endPoint y: 445, distance: 33.0
click at [551, 445] on textarea at bounding box center [600, 392] width 374 height 281
click at [620, 482] on textarea at bounding box center [600, 392] width 374 height 281
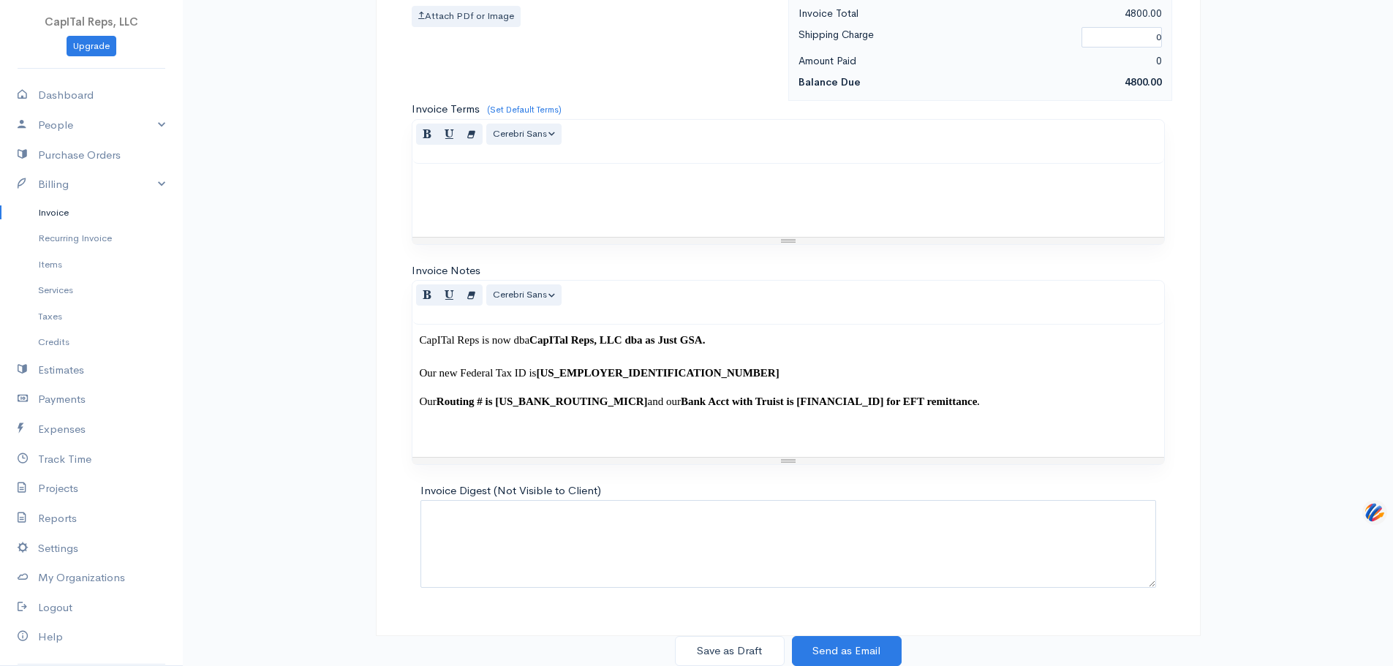
scroll to position [1090, 0]
type textarea "ONE_TIME SPECIAL PRE-PAYMENT, in exchange for billing M2 $4,400 versus $4,800 f…"
click at [729, 643] on button "Save as Draft" at bounding box center [730, 651] width 110 height 30
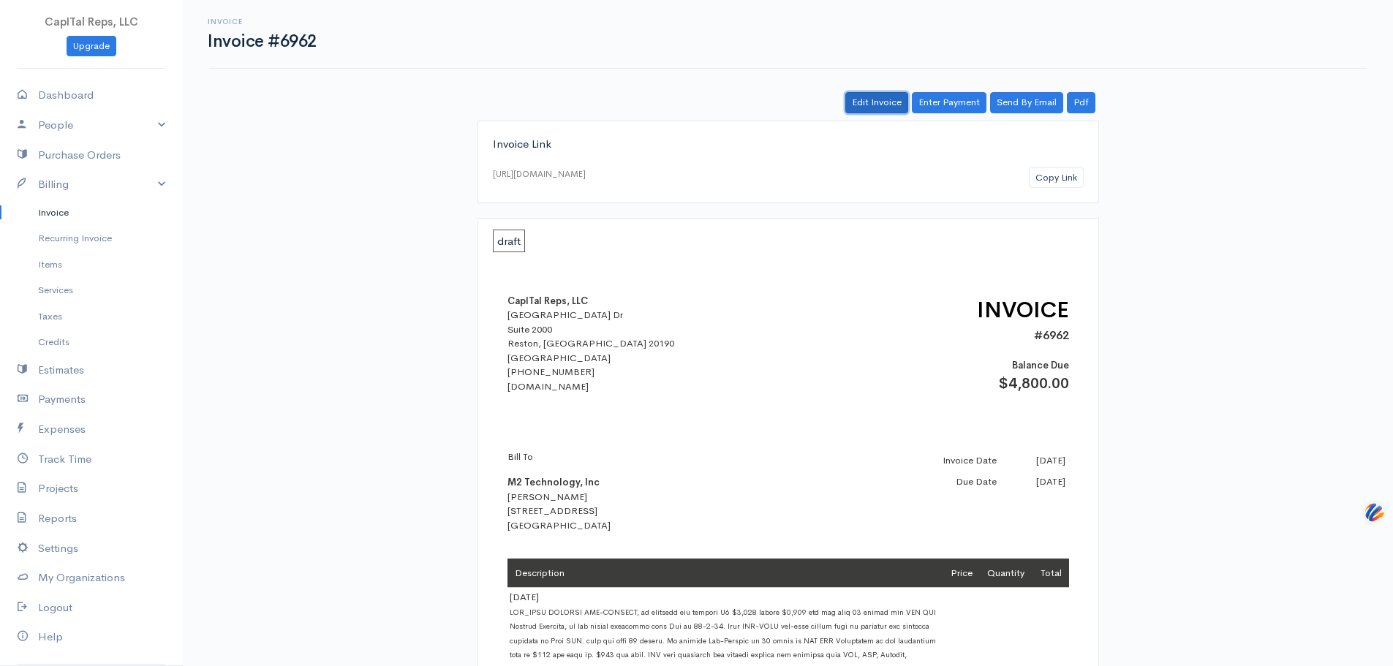
click at [845, 113] on link "Edit Invoice" at bounding box center [876, 102] width 63 height 21
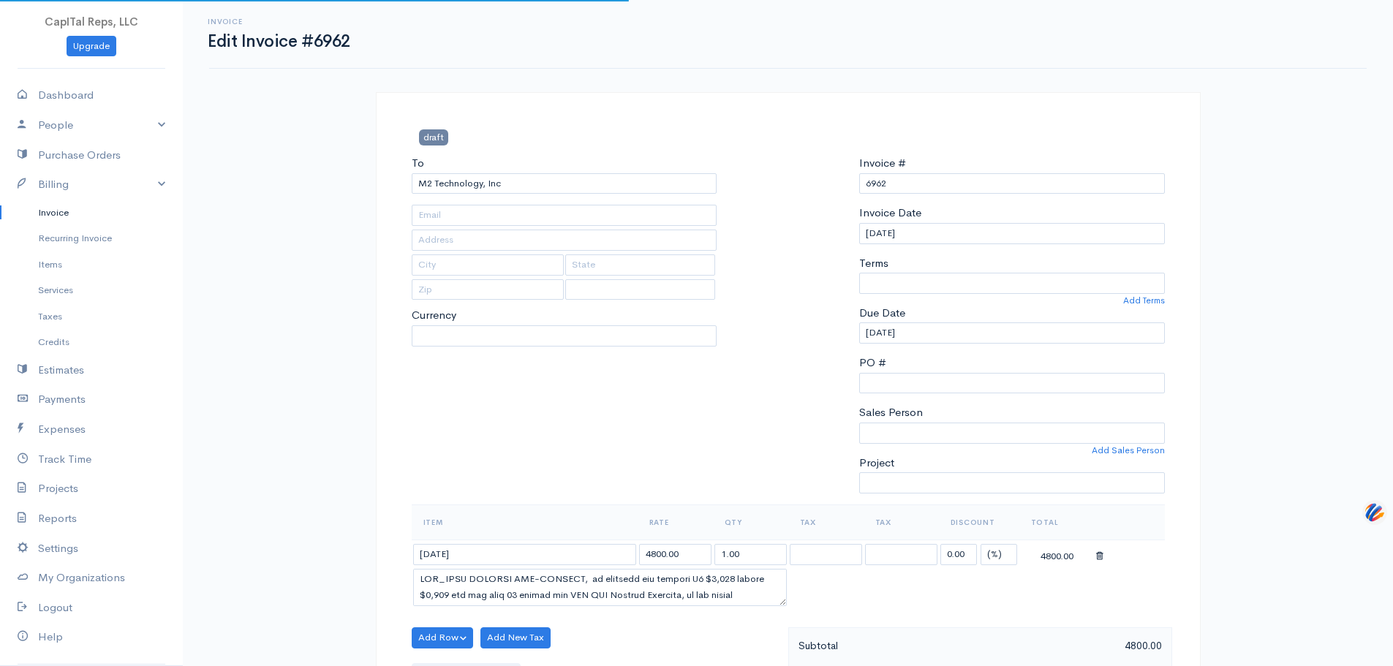
type input "Attn: [PERSON_NAME]"
type input "[STREET_ADDRESS]"
type input "San Antonio"
type input "[GEOGRAPHIC_DATA]"
type input "78258"
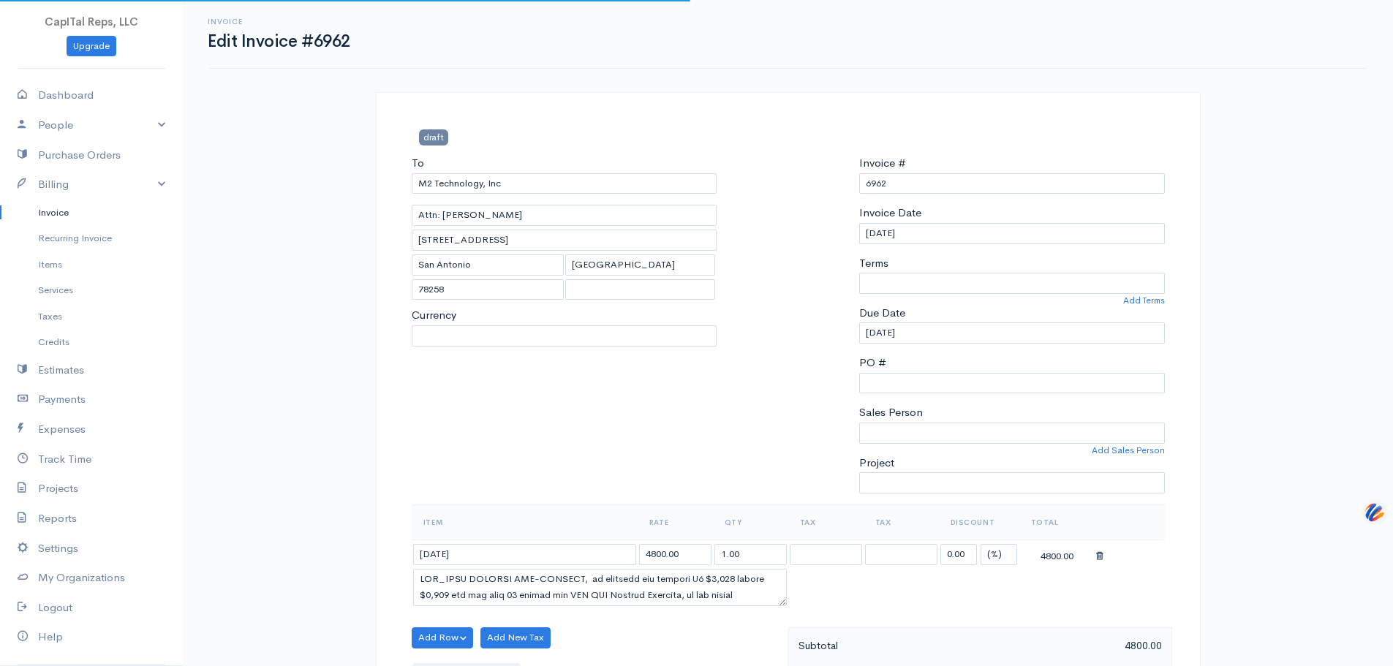
select select
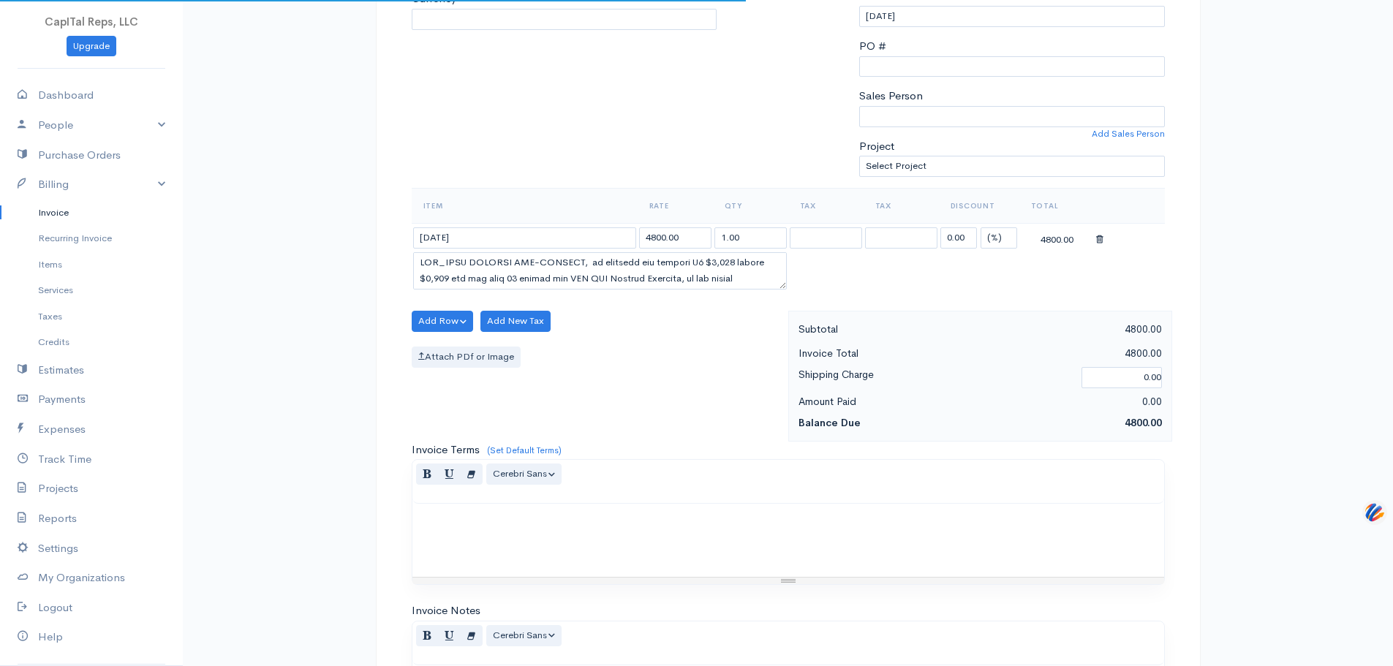
select select "[GEOGRAPHIC_DATA]"
select select "USD"
select select "0"
click at [458, 290] on textarea at bounding box center [600, 271] width 374 height 38
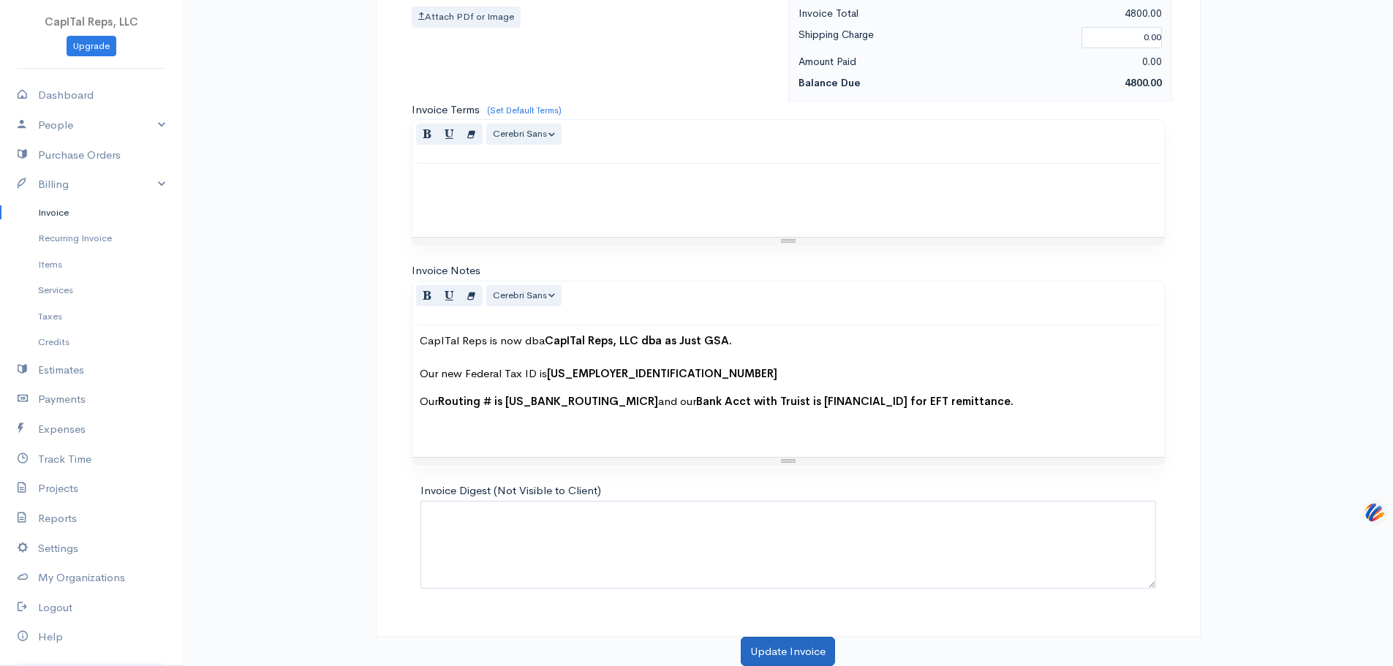
type textarea "ONE-TIME SPECIAL PRE-PAYMENT, in exchange for billing M2 $4,400 versus $4,800 f…"
click at [785, 645] on button "Update Invoice" at bounding box center [788, 652] width 94 height 30
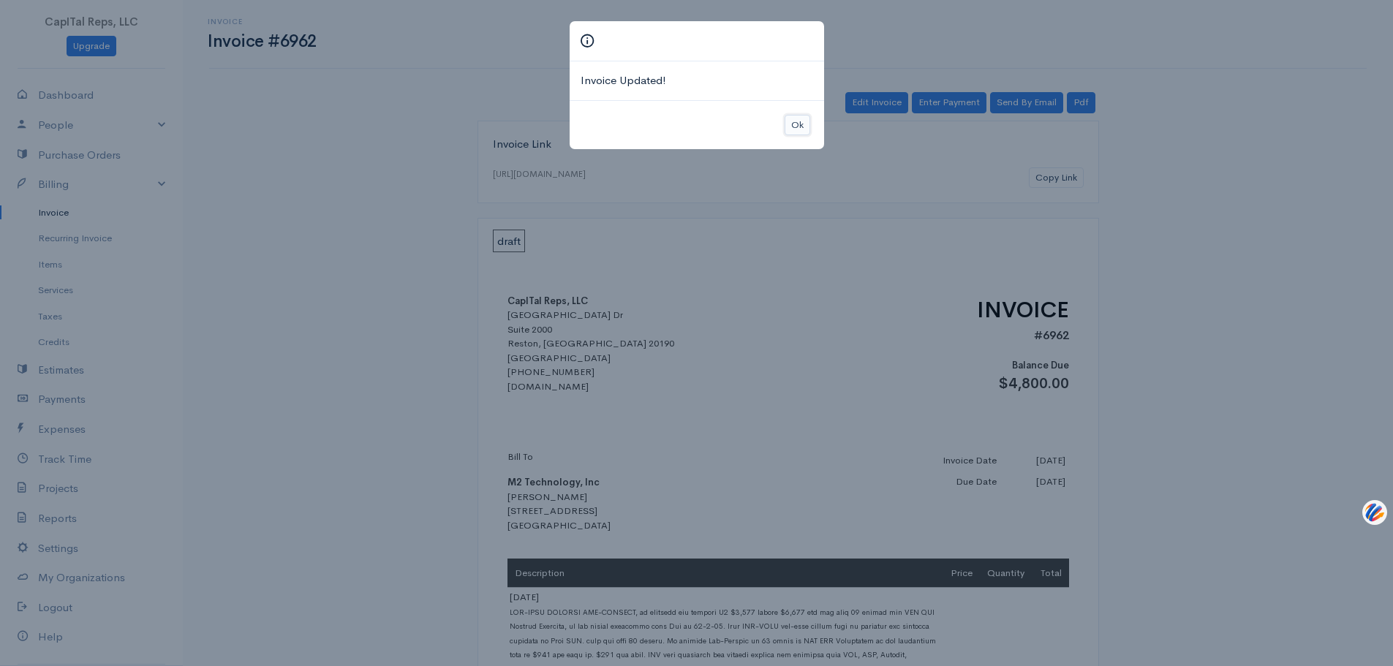
click at [801, 134] on button "Ok" at bounding box center [797, 125] width 26 height 21
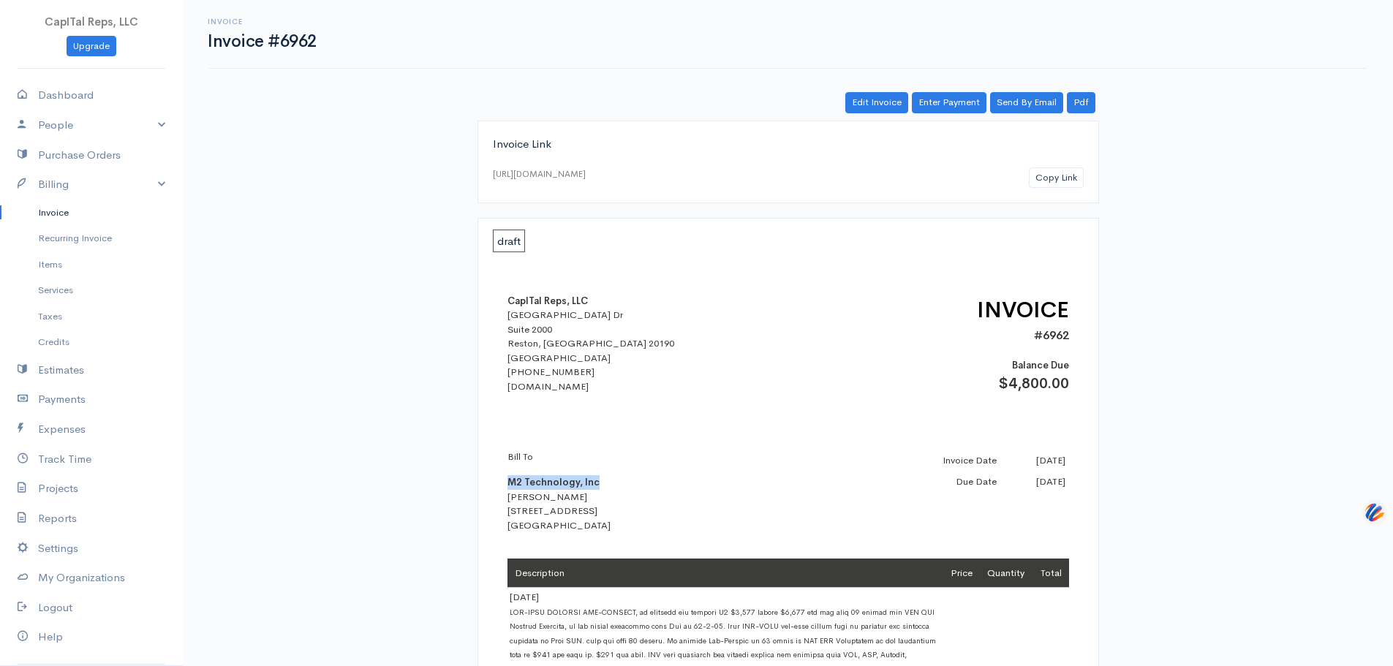
drag, startPoint x: 600, startPoint y: 514, endPoint x: 507, endPoint y: 526, distance: 94.3
click at [507, 526] on div "Bill To M2 Technology, Inc [PERSON_NAME] [STREET_ADDRESS]" at bounding box center [635, 491] width 256 height 83
copy b "M2 Technology, Inc"
click at [1080, 113] on link "Pdf" at bounding box center [1081, 102] width 29 height 21
